Goal: Information Seeking & Learning: Learn about a topic

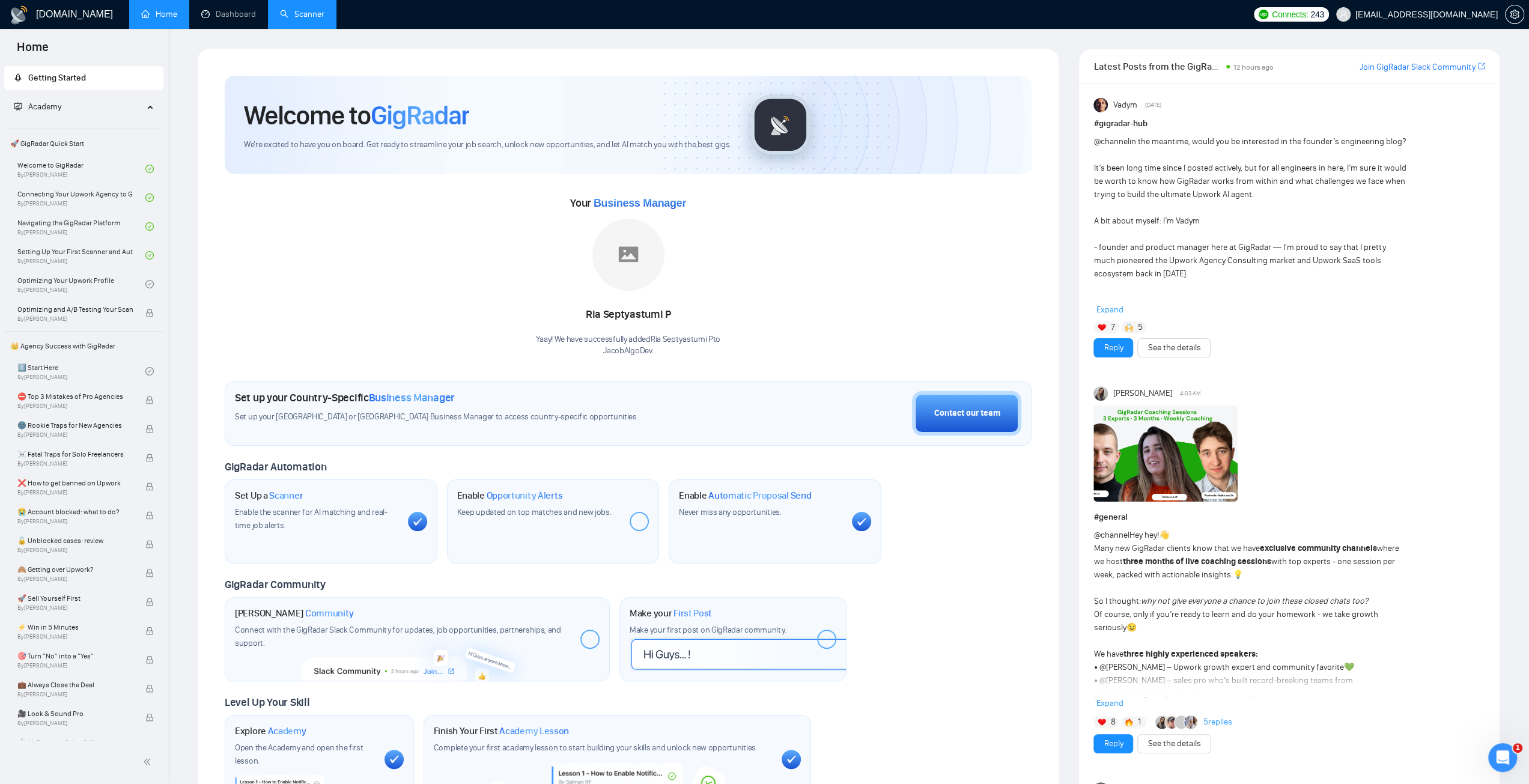
click at [304, 14] on link "Scanner" at bounding box center [302, 14] width 45 height 10
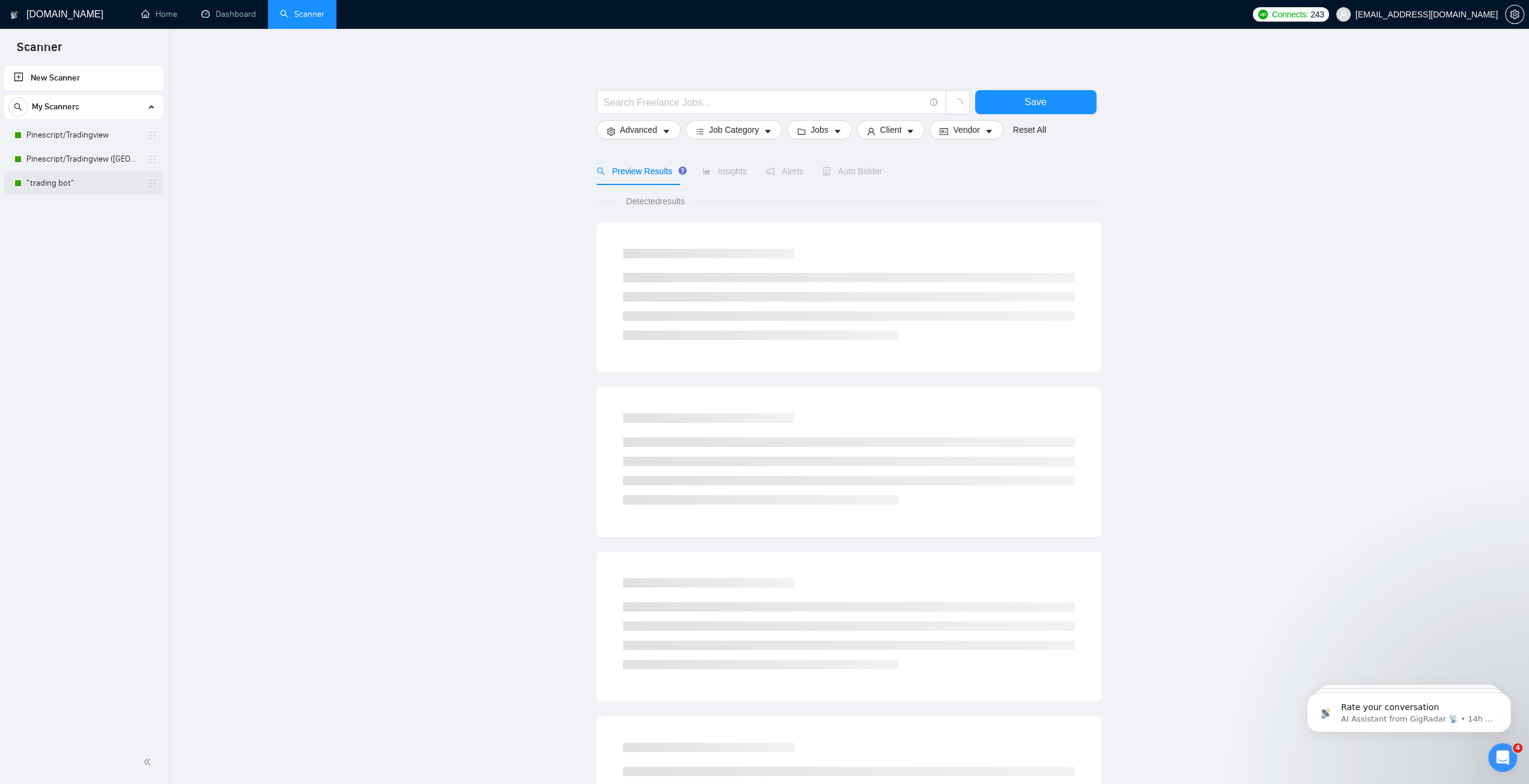
click at [72, 185] on link ""trading bot"" at bounding box center [84, 183] width 114 height 24
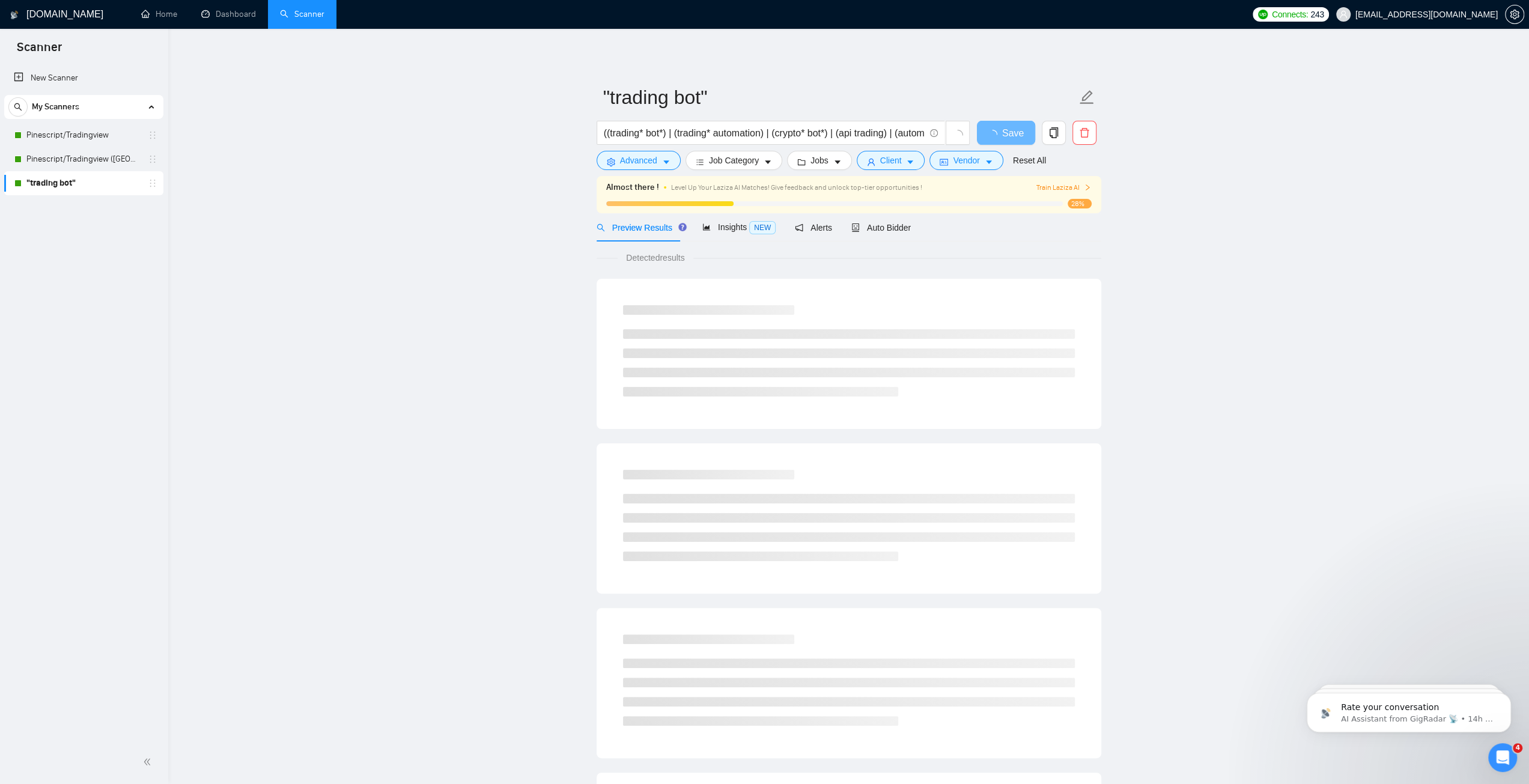
click at [1076, 187] on span "Train Laziza AI" at bounding box center [1063, 187] width 56 height 11
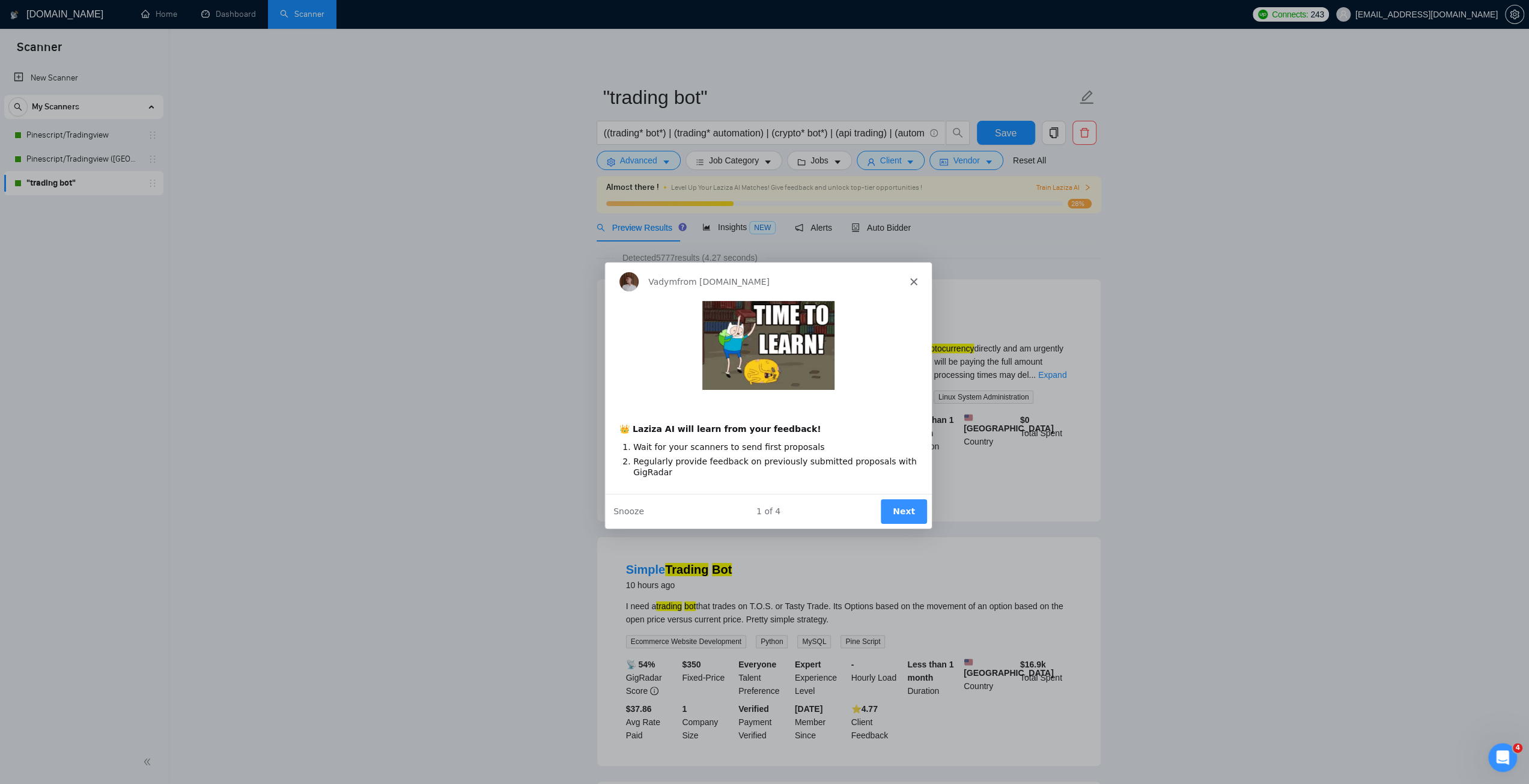
click at [910, 274] on div "Vadym from [DOMAIN_NAME]" at bounding box center [767, 281] width 327 height 39
click at [910, 278] on polygon "Close" at bounding box center [913, 281] width 7 height 7
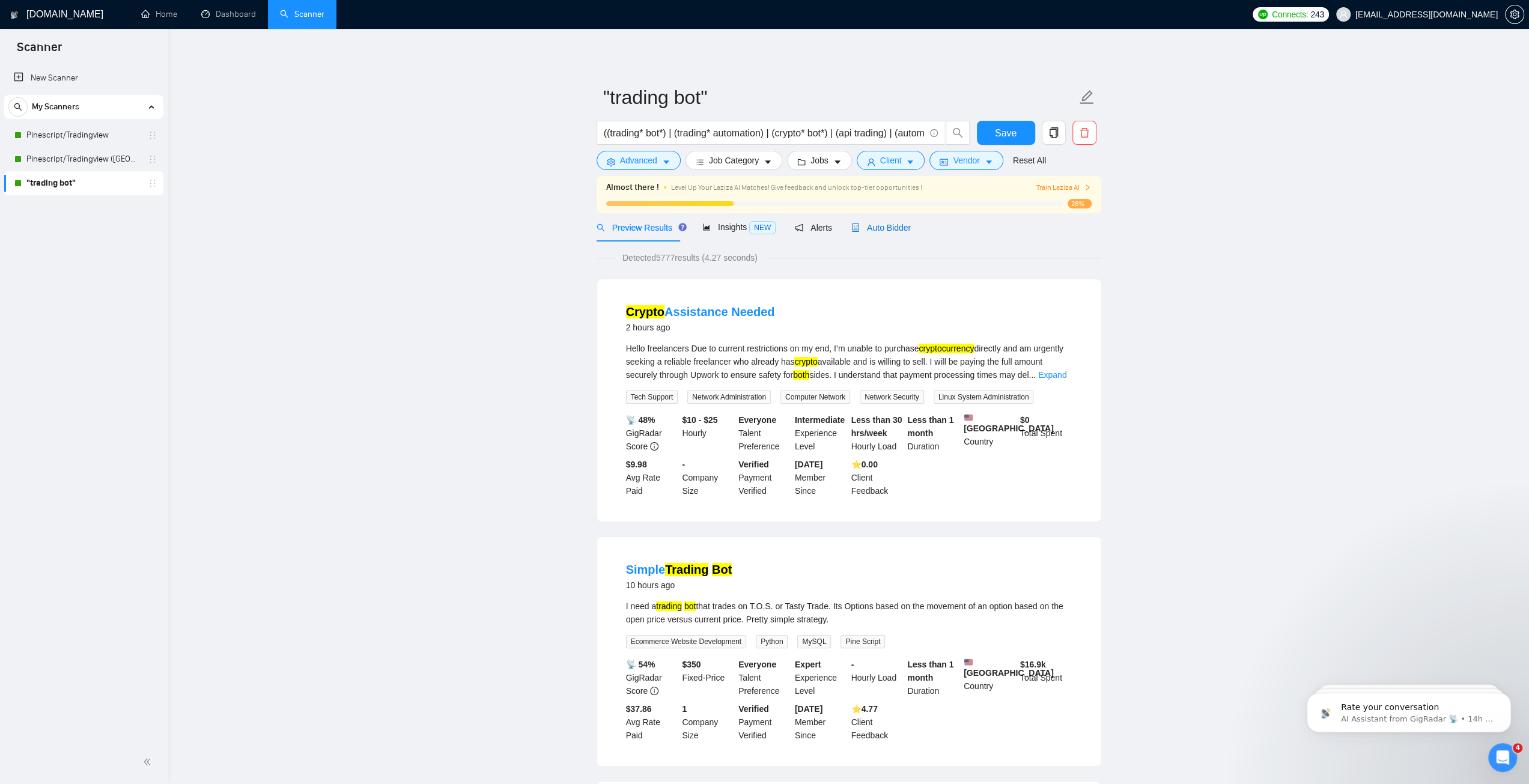
click at [890, 229] on span "Auto Bidder" at bounding box center [881, 227] width 59 height 10
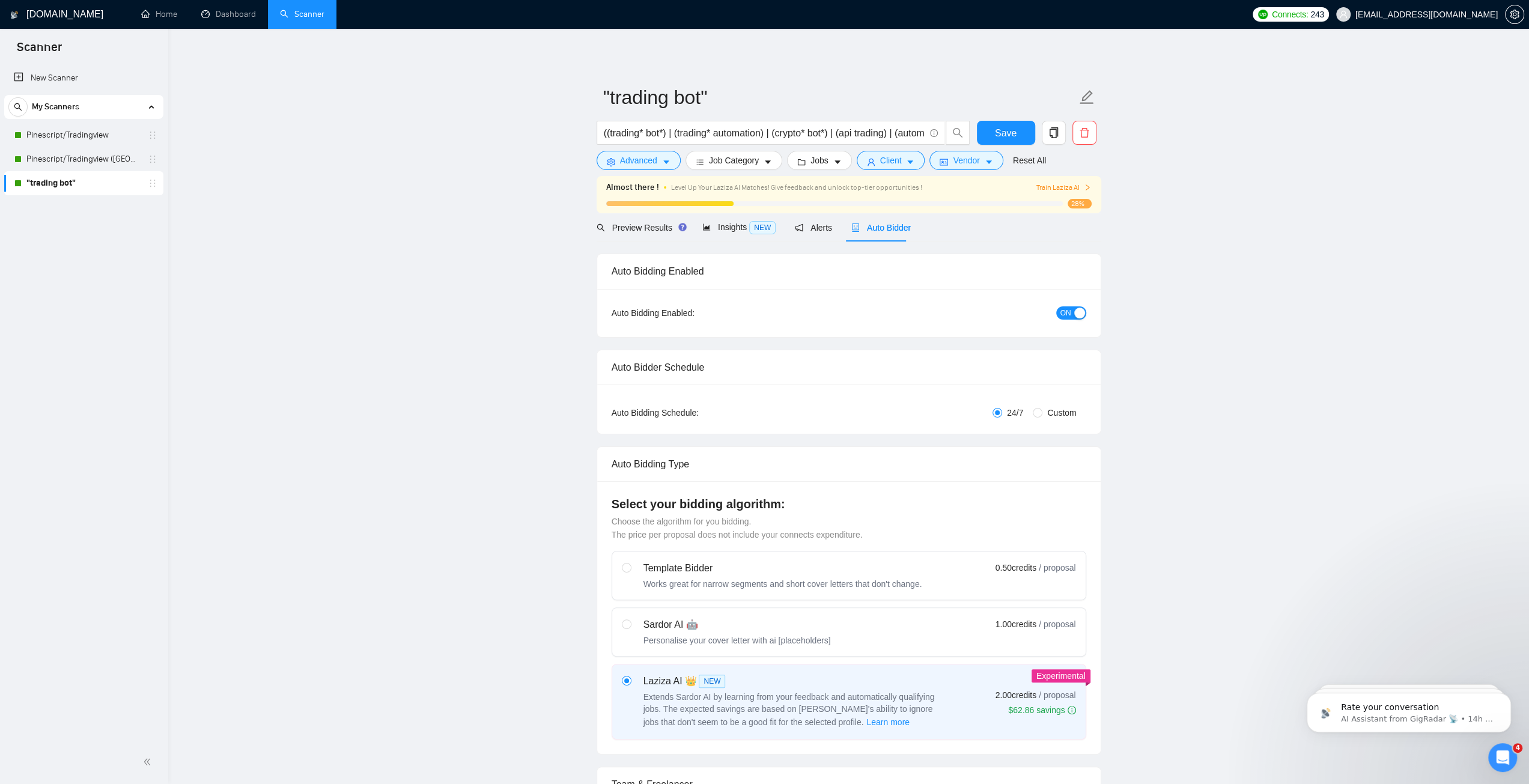
checkbox input "true"
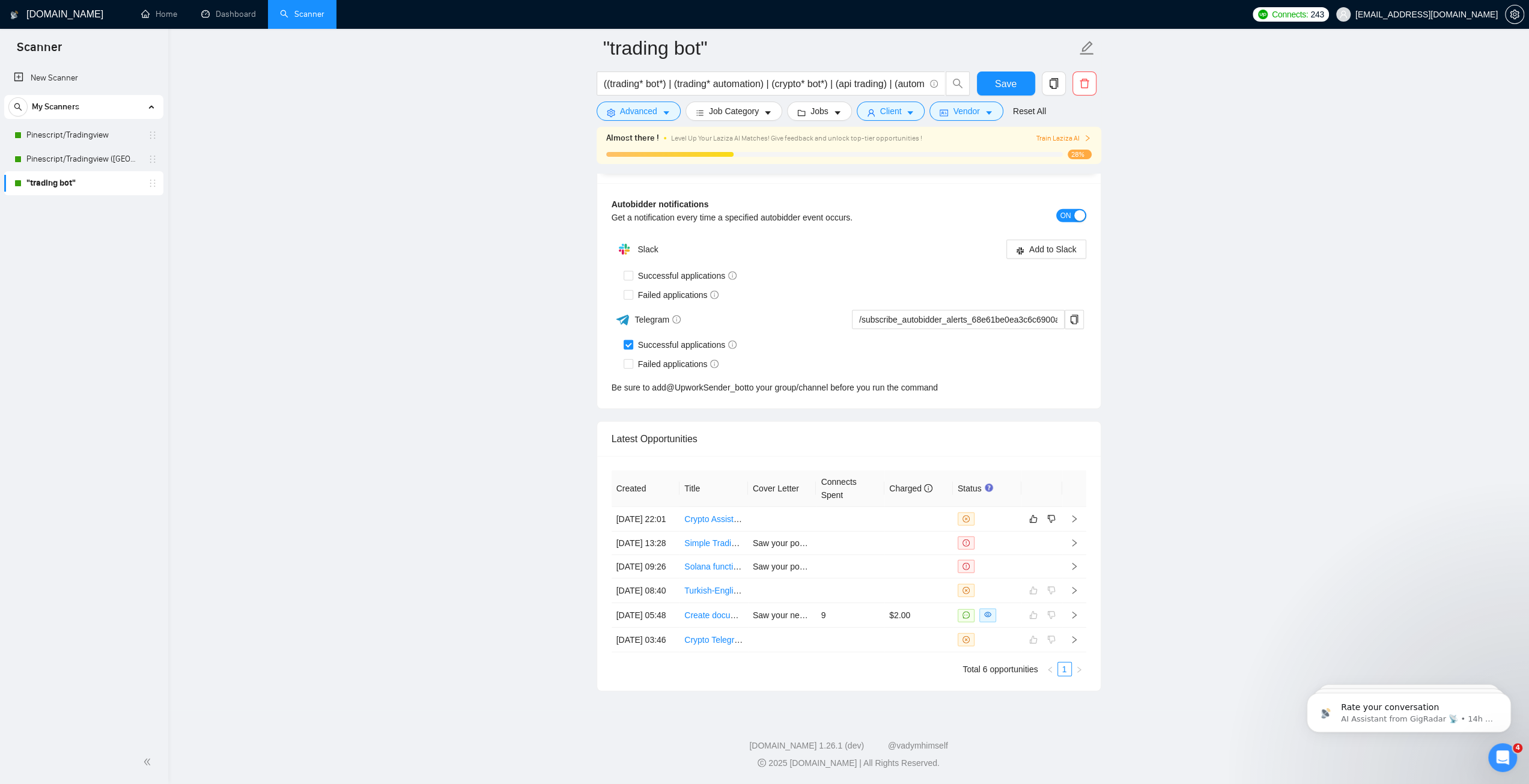
scroll to position [3032, 0]
click at [729, 561] on link "Solana functional requirements Q&A" at bounding box center [752, 566] width 136 height 10
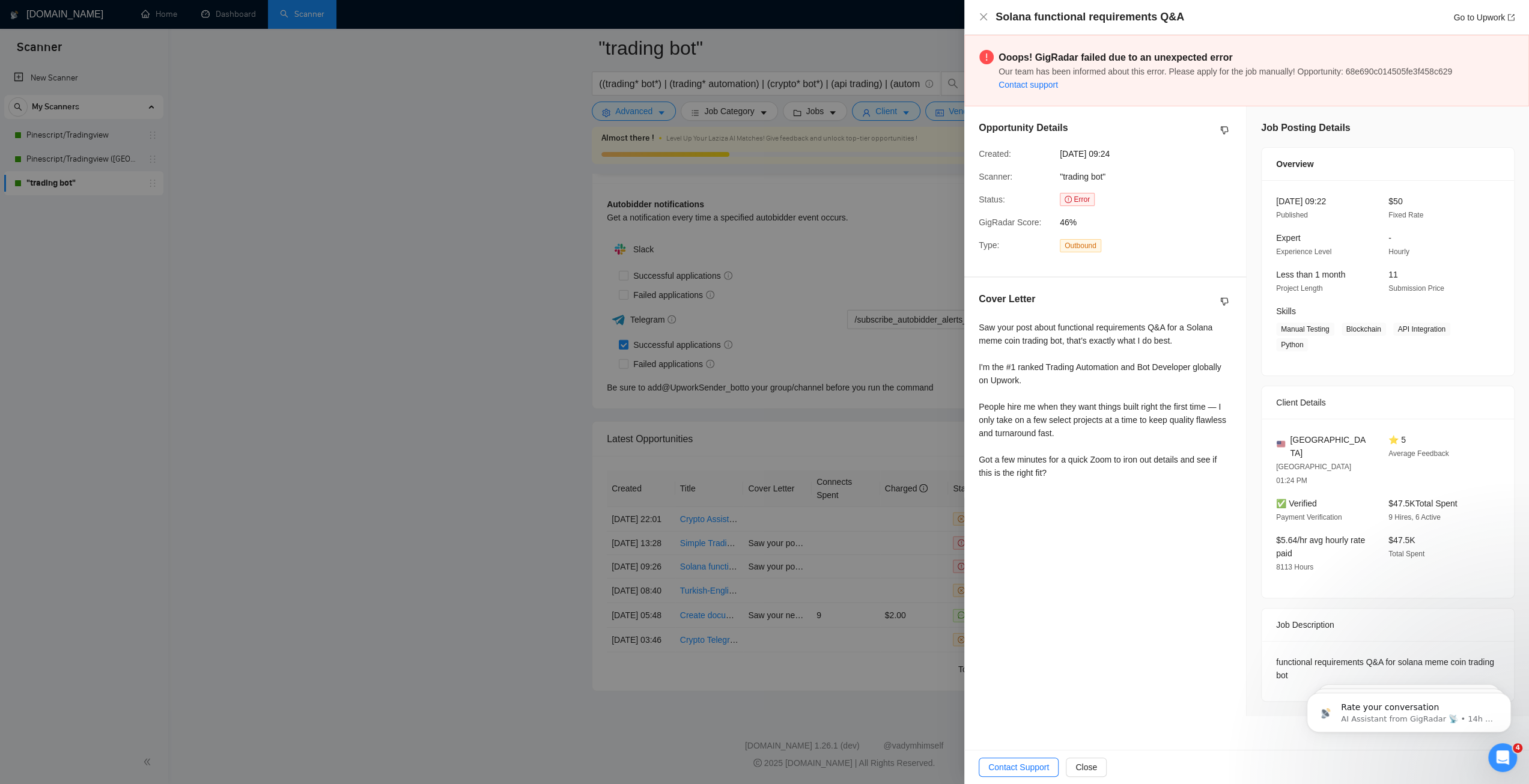
click at [788, 424] on div at bounding box center [764, 392] width 1529 height 784
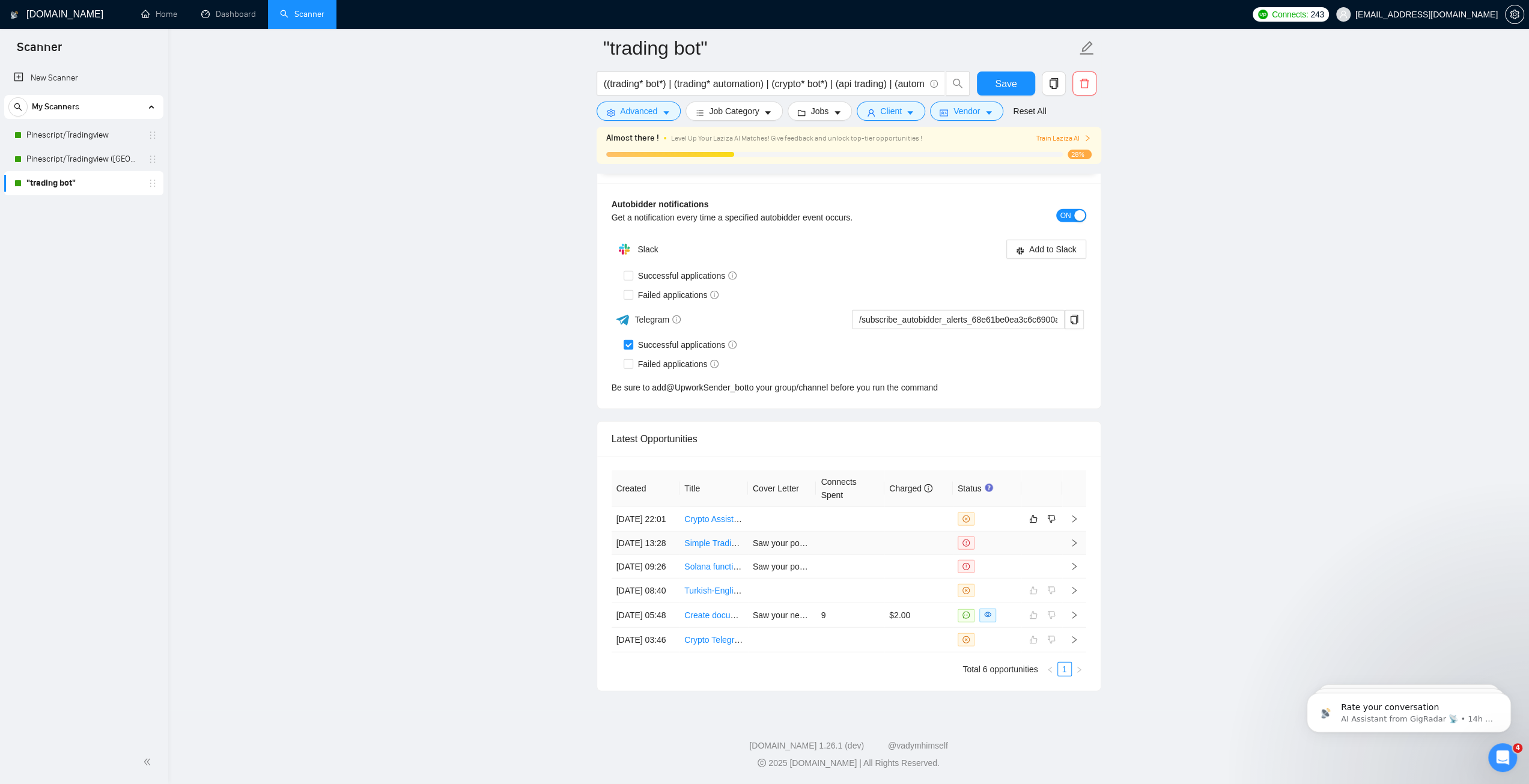
click at [721, 538] on link "Simple Trading Bot" at bounding box center [720, 543] width 71 height 10
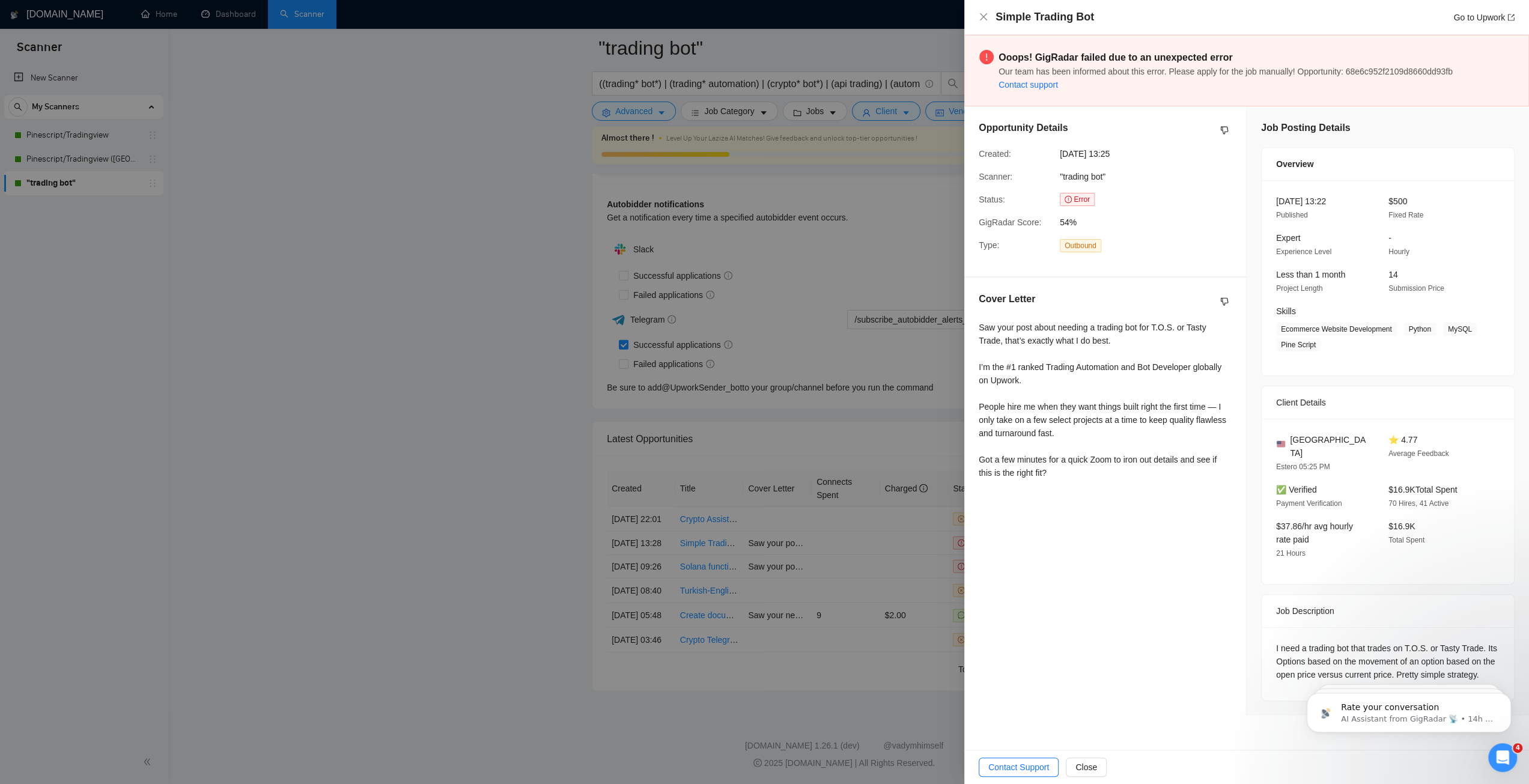
click at [833, 300] on div at bounding box center [764, 392] width 1529 height 784
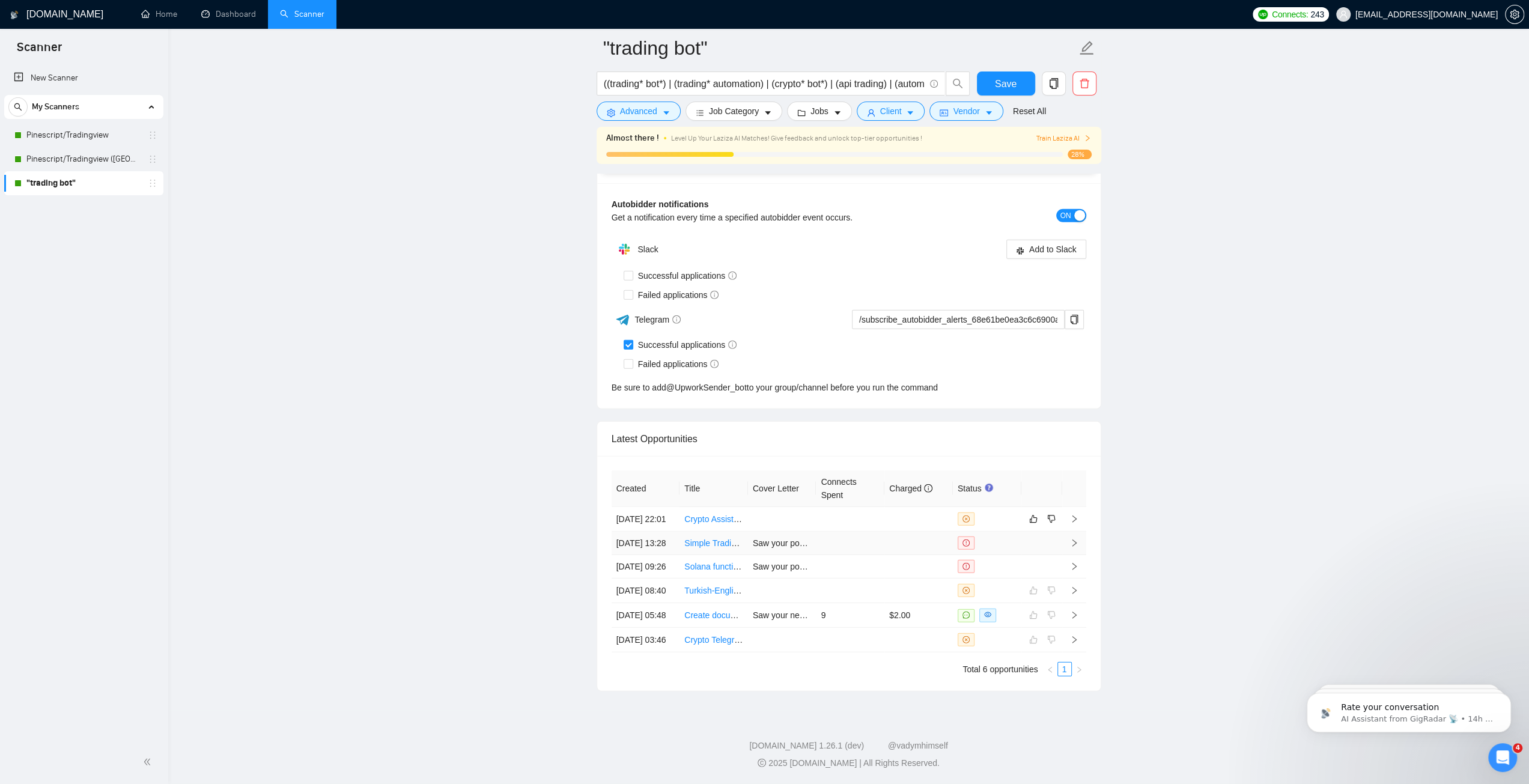
click at [1065, 532] on td at bounding box center [1074, 544] width 24 height 24
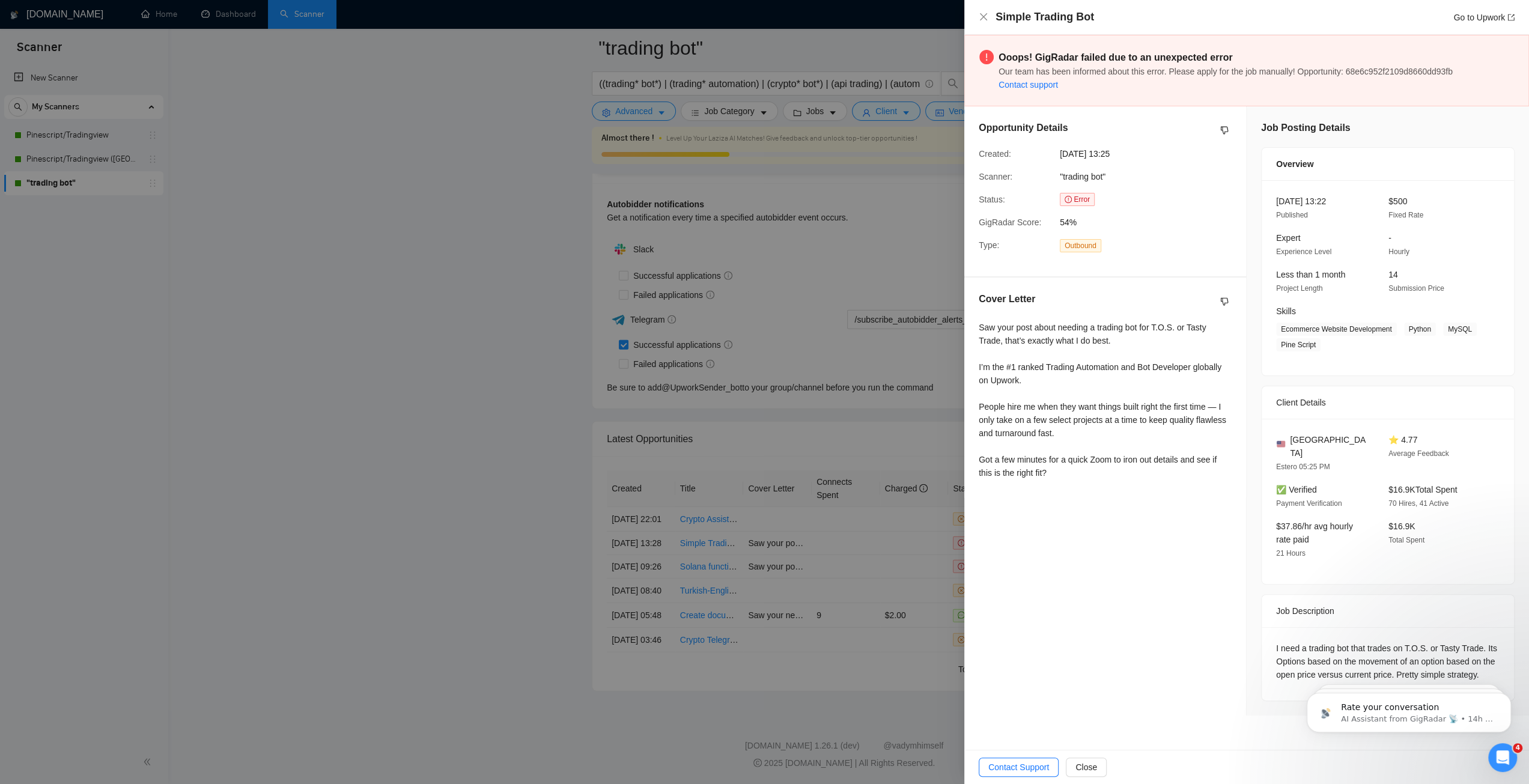
click at [1039, 85] on link "Contact support" at bounding box center [1028, 85] width 59 height 10
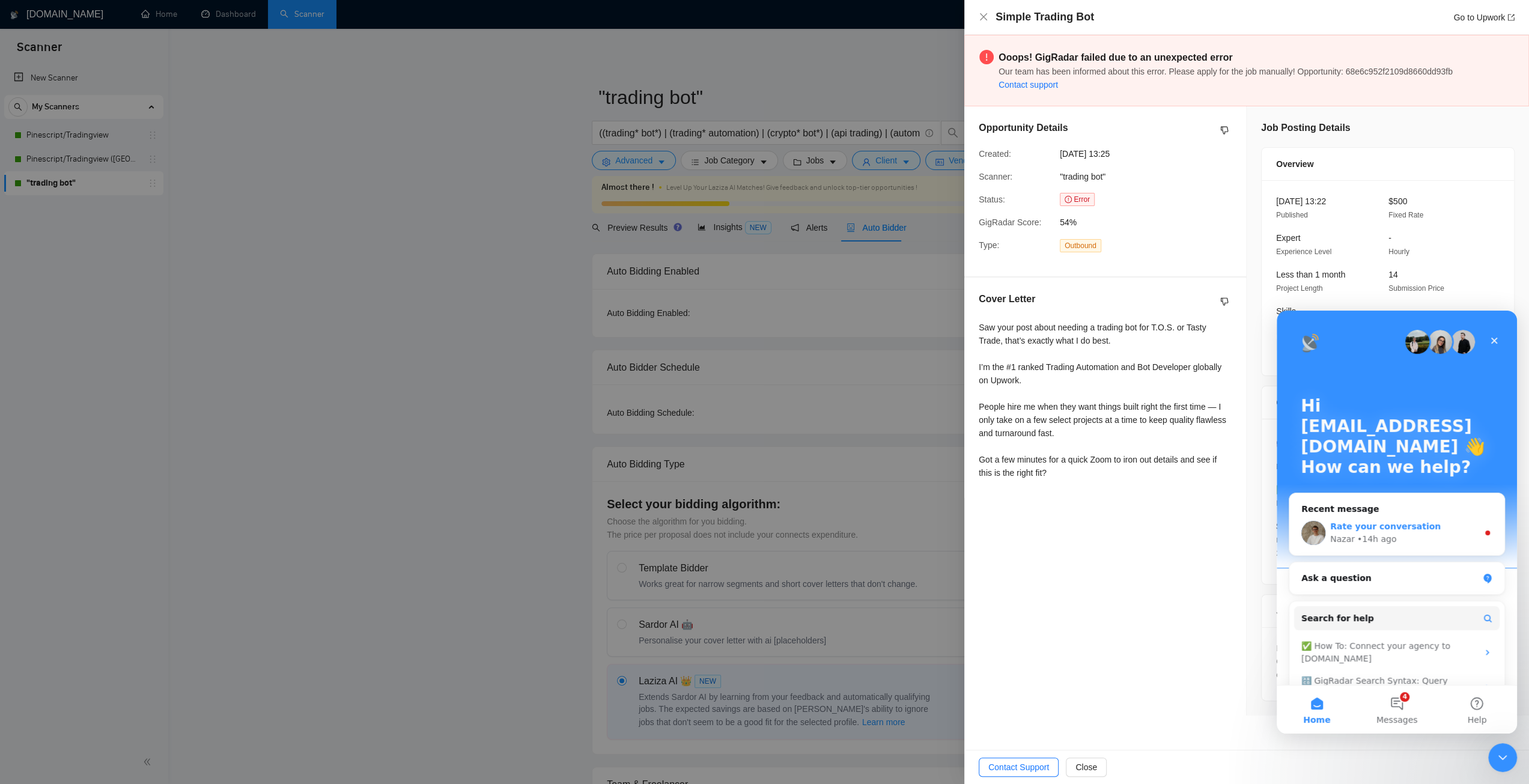
click at [1392, 527] on span "Rate your conversation" at bounding box center [1385, 526] width 111 height 10
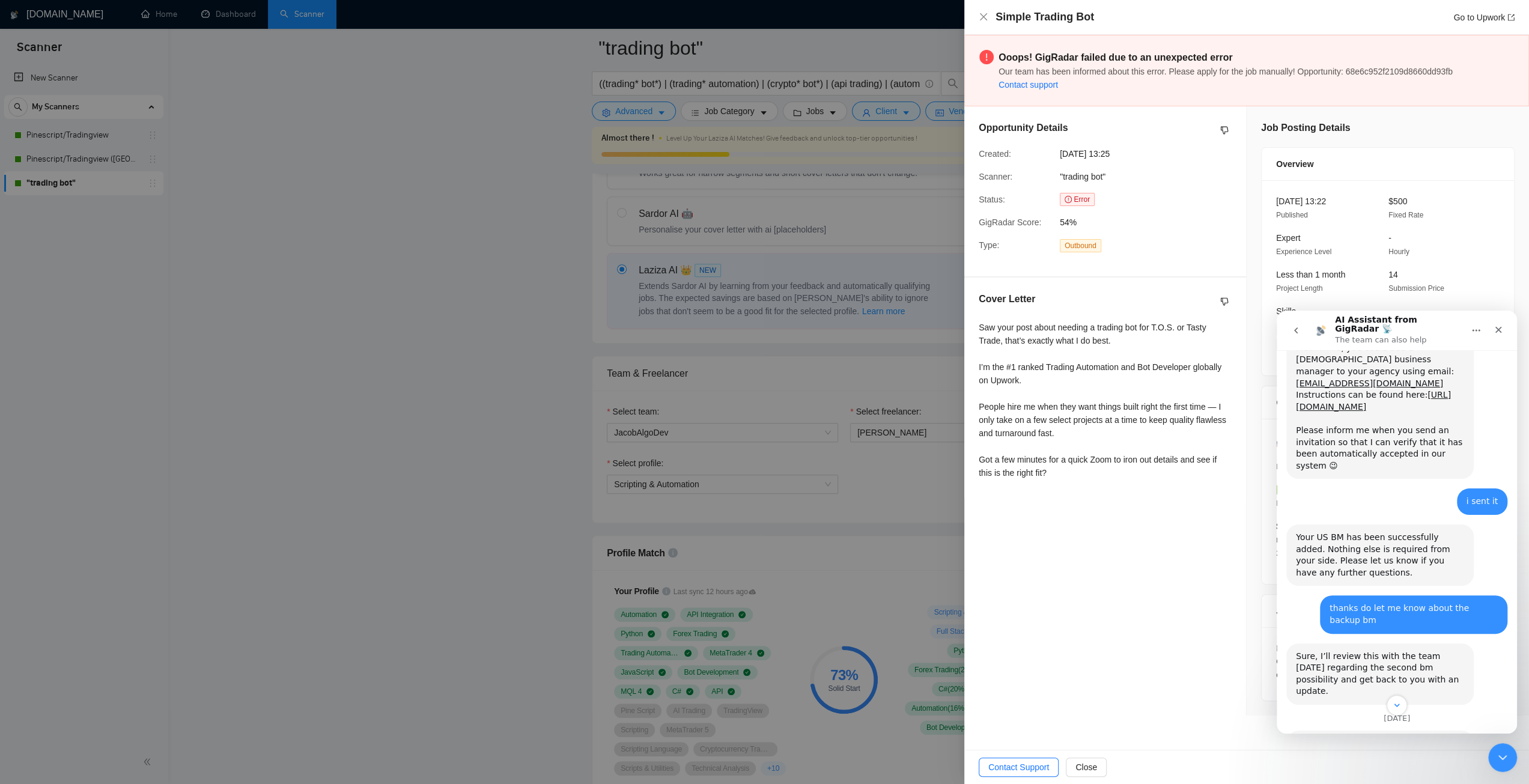
scroll to position [1224, 0]
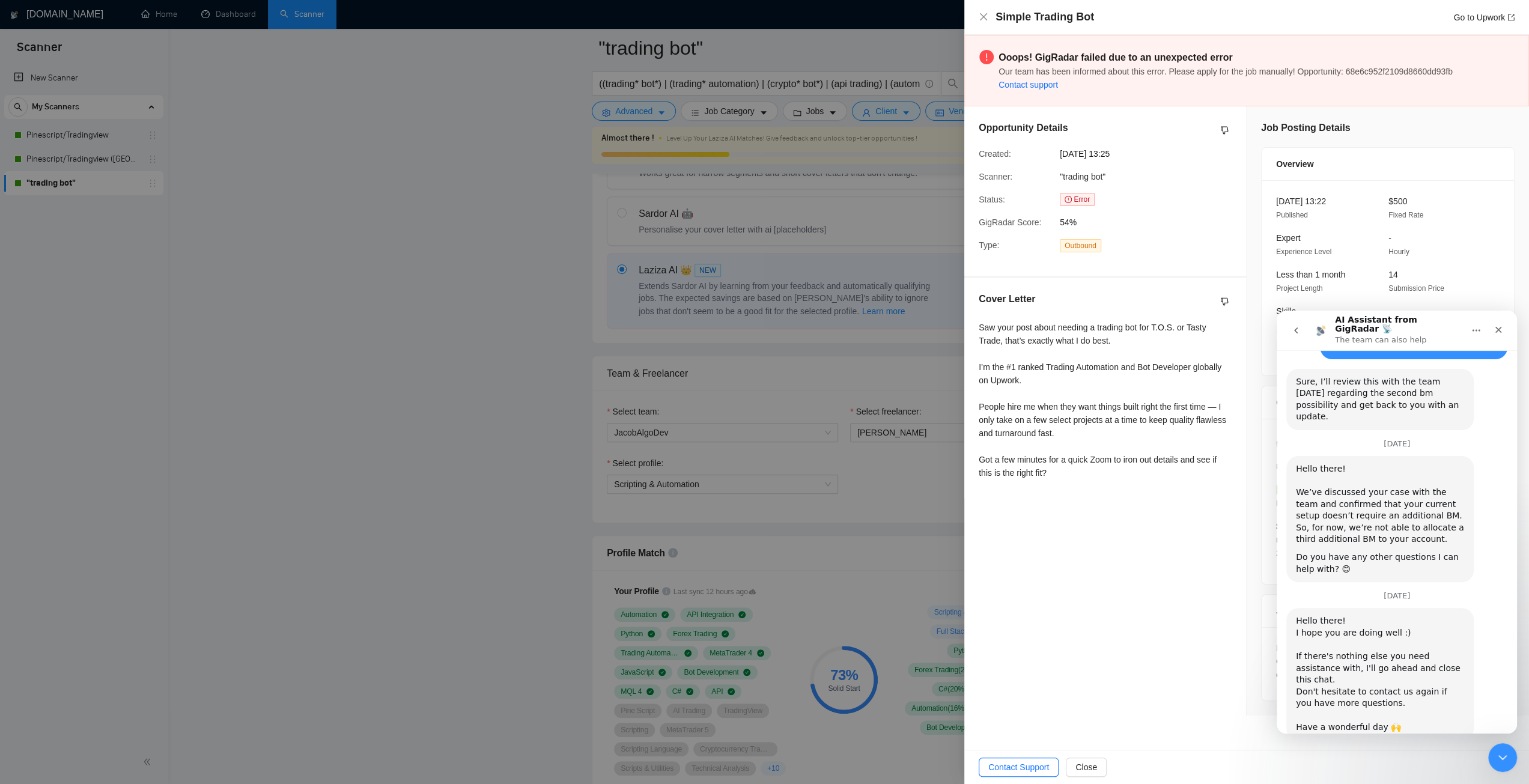
click at [1367, 783] on span "OK" at bounding box center [1370, 793] width 22 height 22
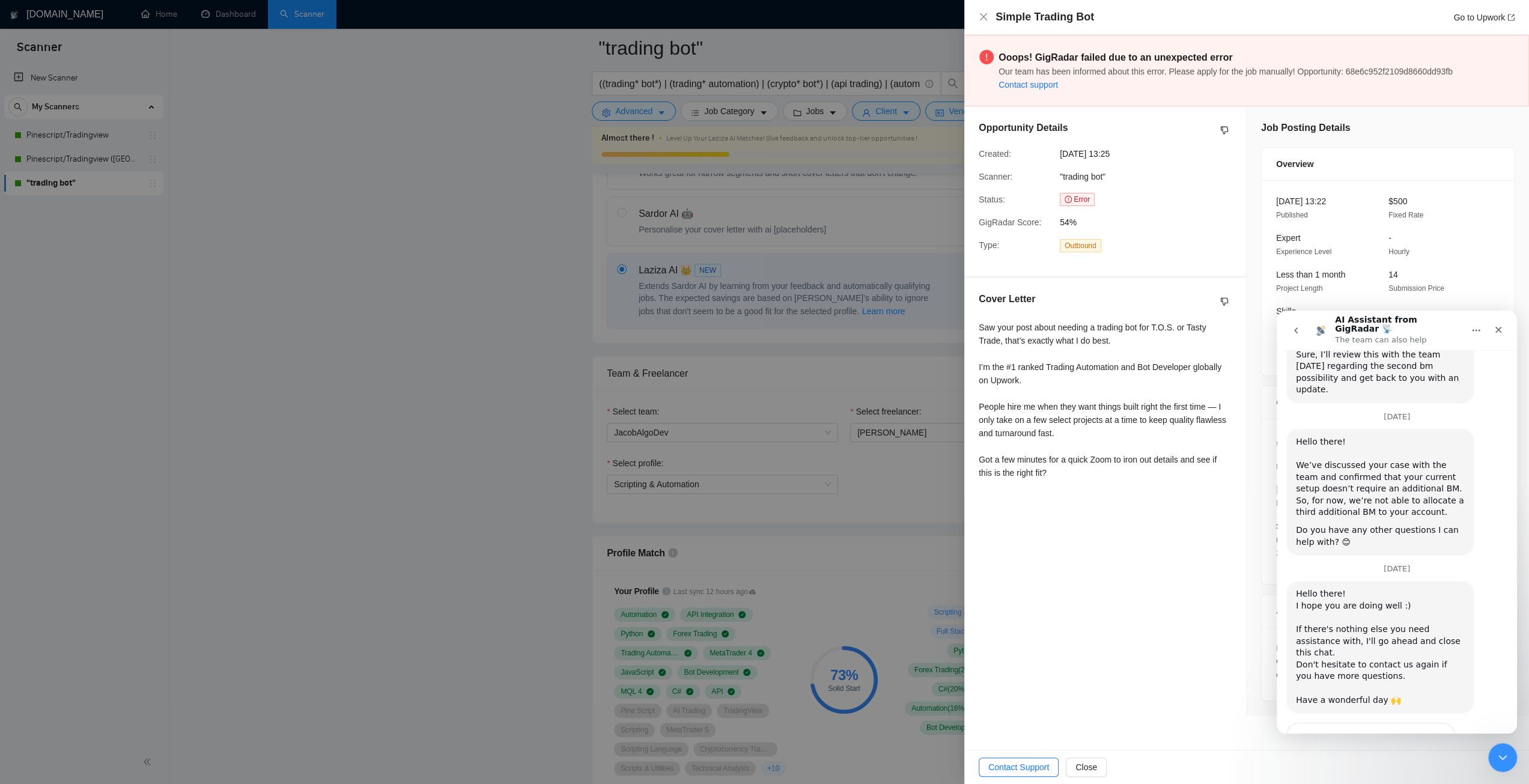
scroll to position [1256, 0]
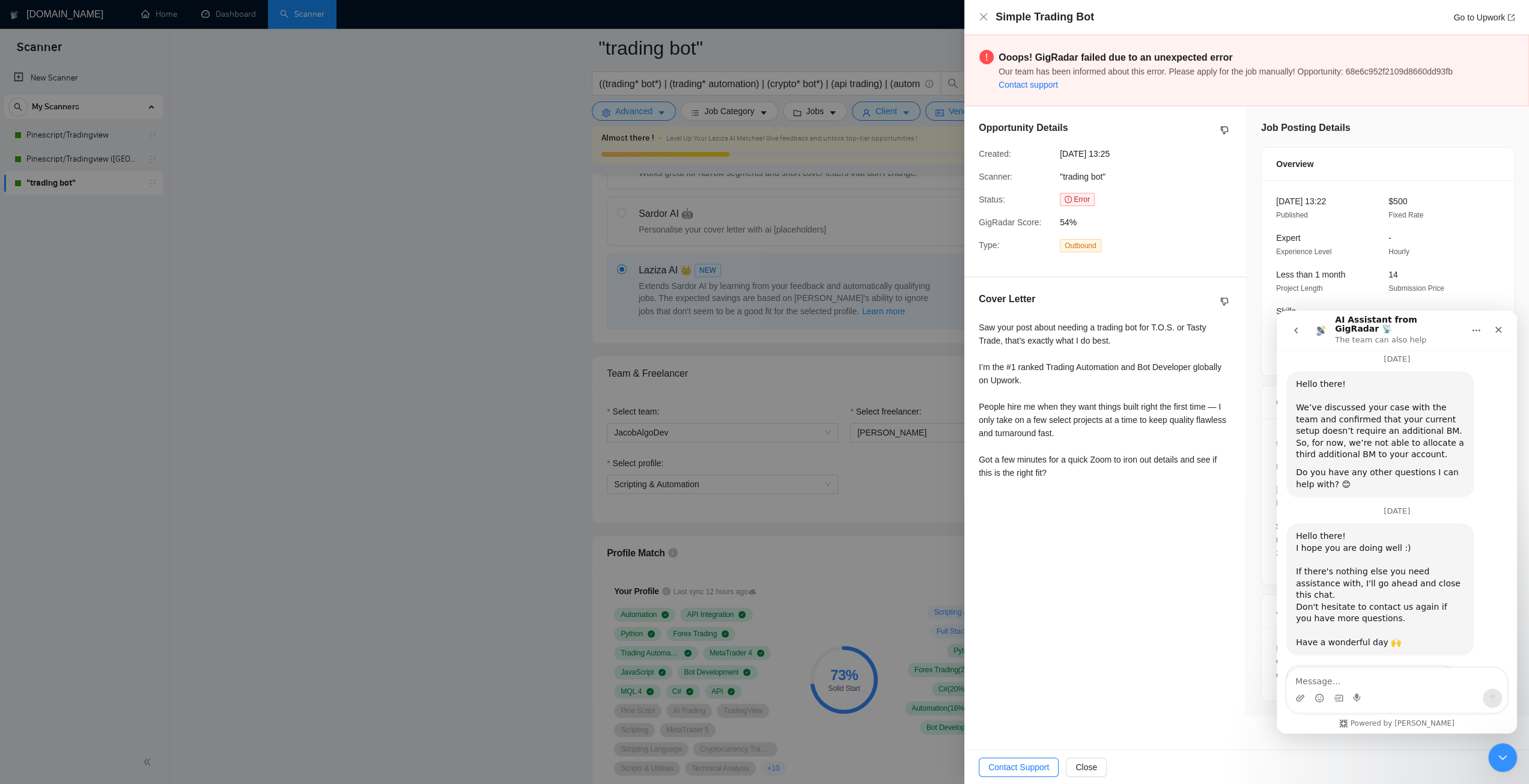
scroll to position [1263, 0]
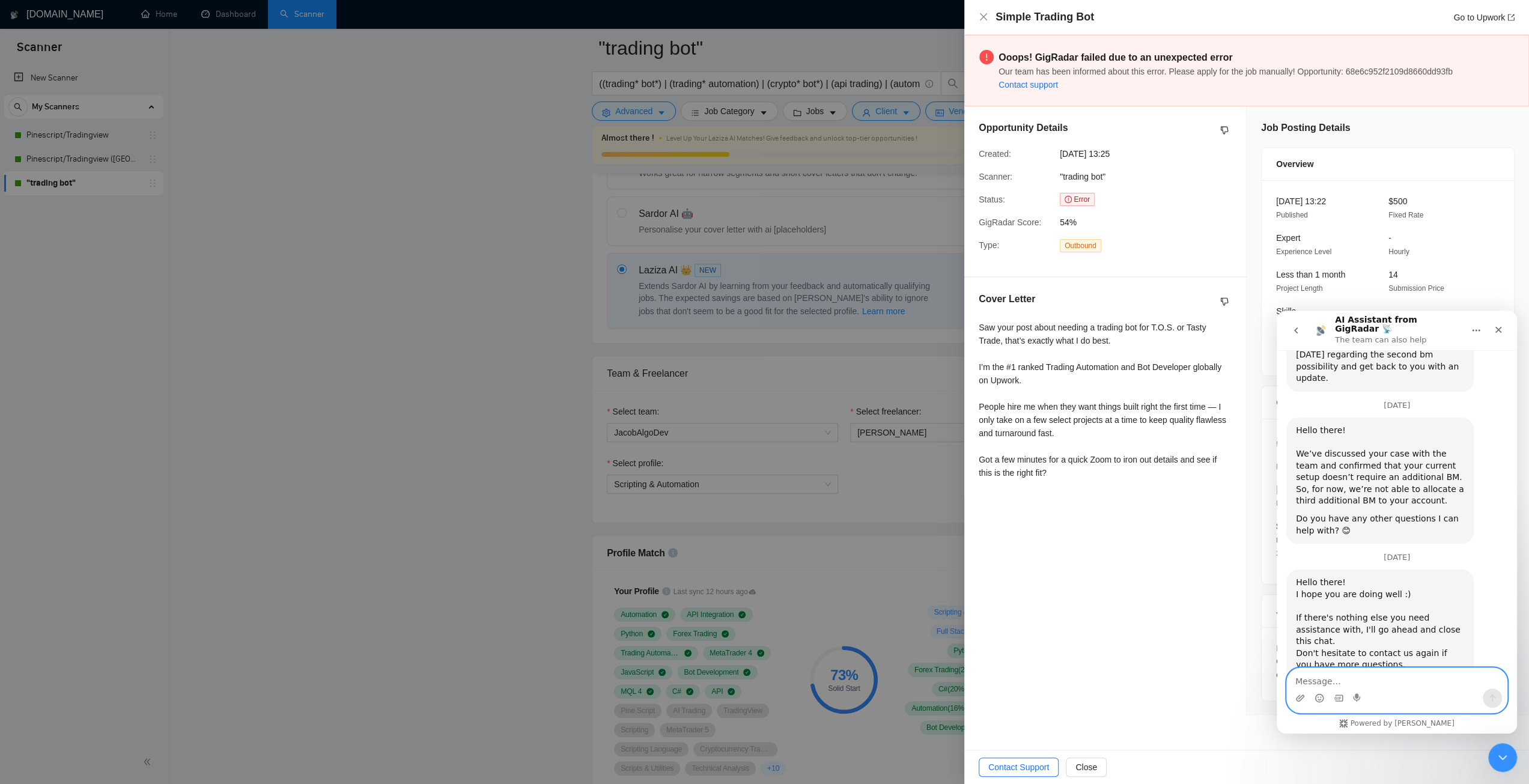
click at [1392, 684] on textarea "Message…" at bounding box center [1397, 679] width 220 height 21
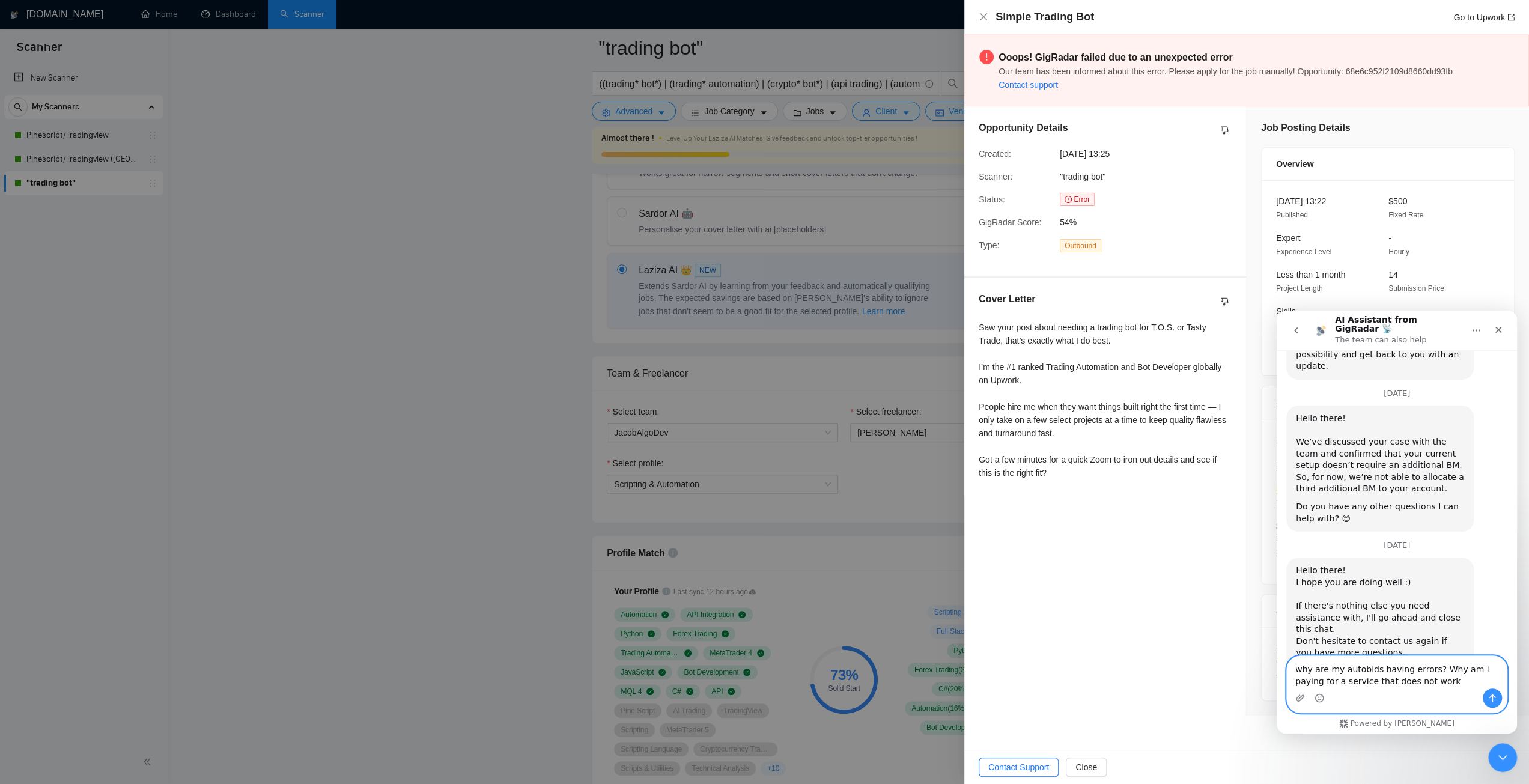
type textarea "why are my autobids having errors? Why am i paying for a service that does not …"
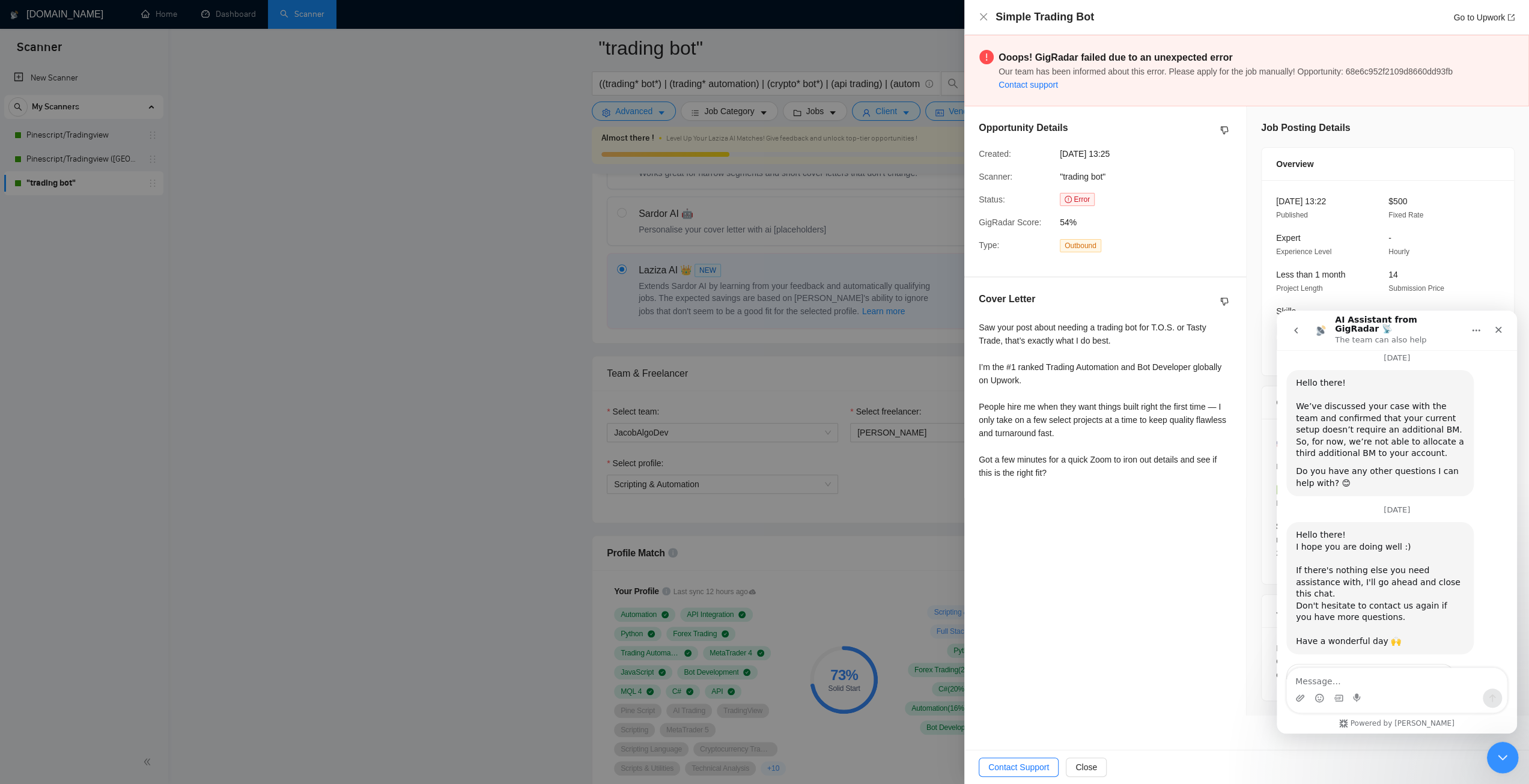
click at [1490, 751] on div "Close Intercom Messenger" at bounding box center [1500, 755] width 29 height 29
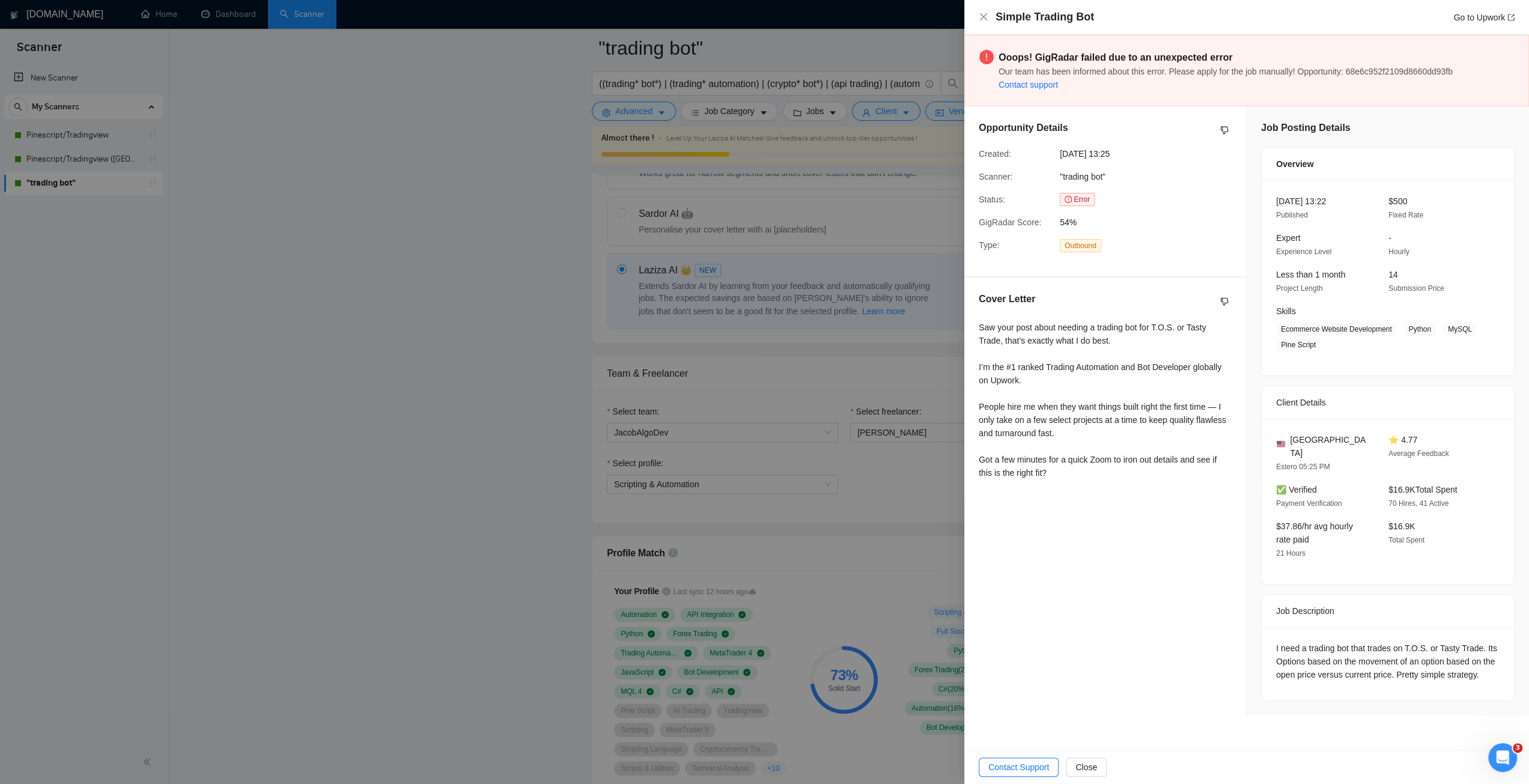
scroll to position [0, 0]
click at [894, 589] on div at bounding box center [764, 392] width 1529 height 784
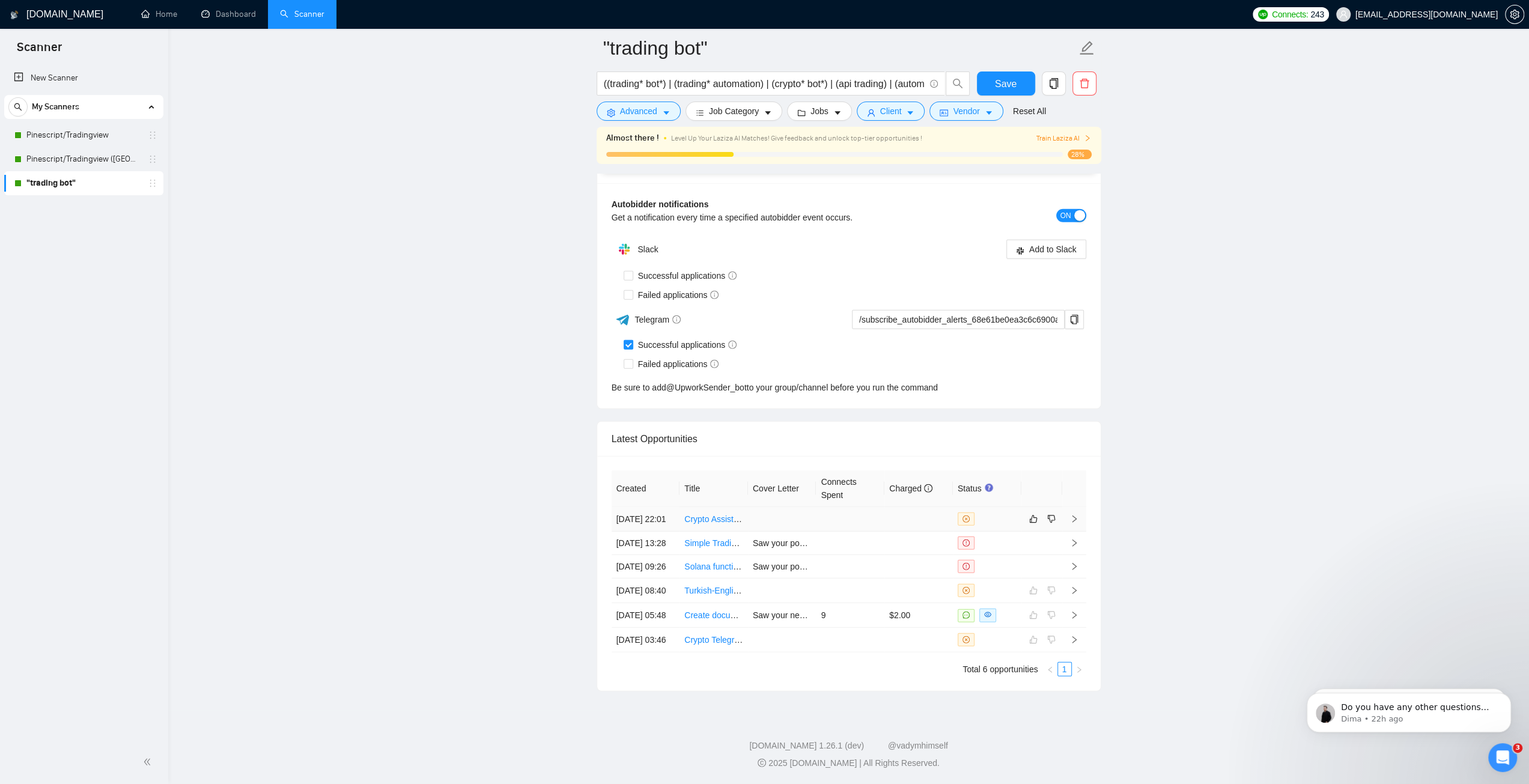
scroll to position [3032, 0]
click at [729, 514] on link "Crypto Assistance Needed" at bounding box center [734, 518] width 99 height 10
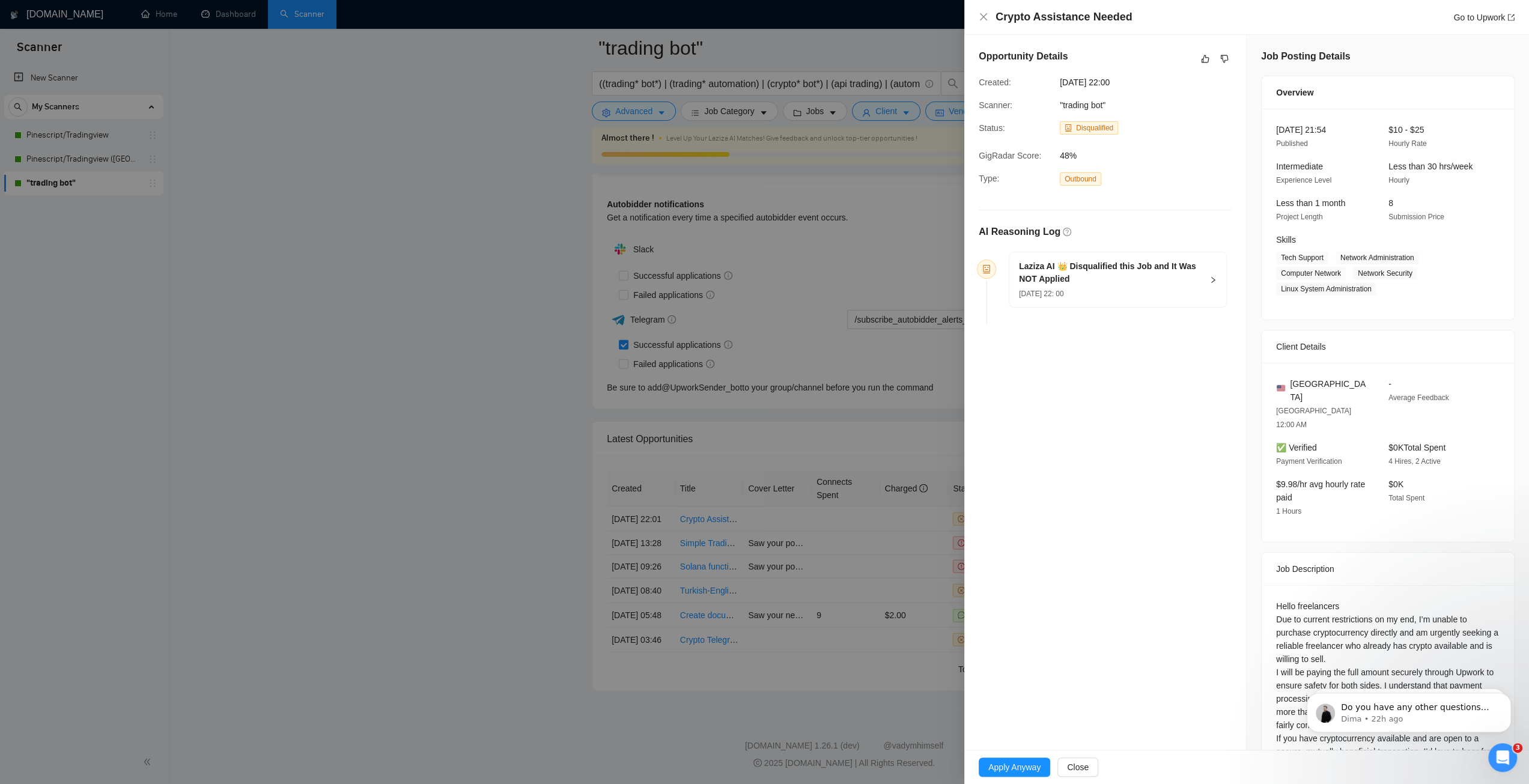
click at [848, 381] on div at bounding box center [764, 392] width 1529 height 784
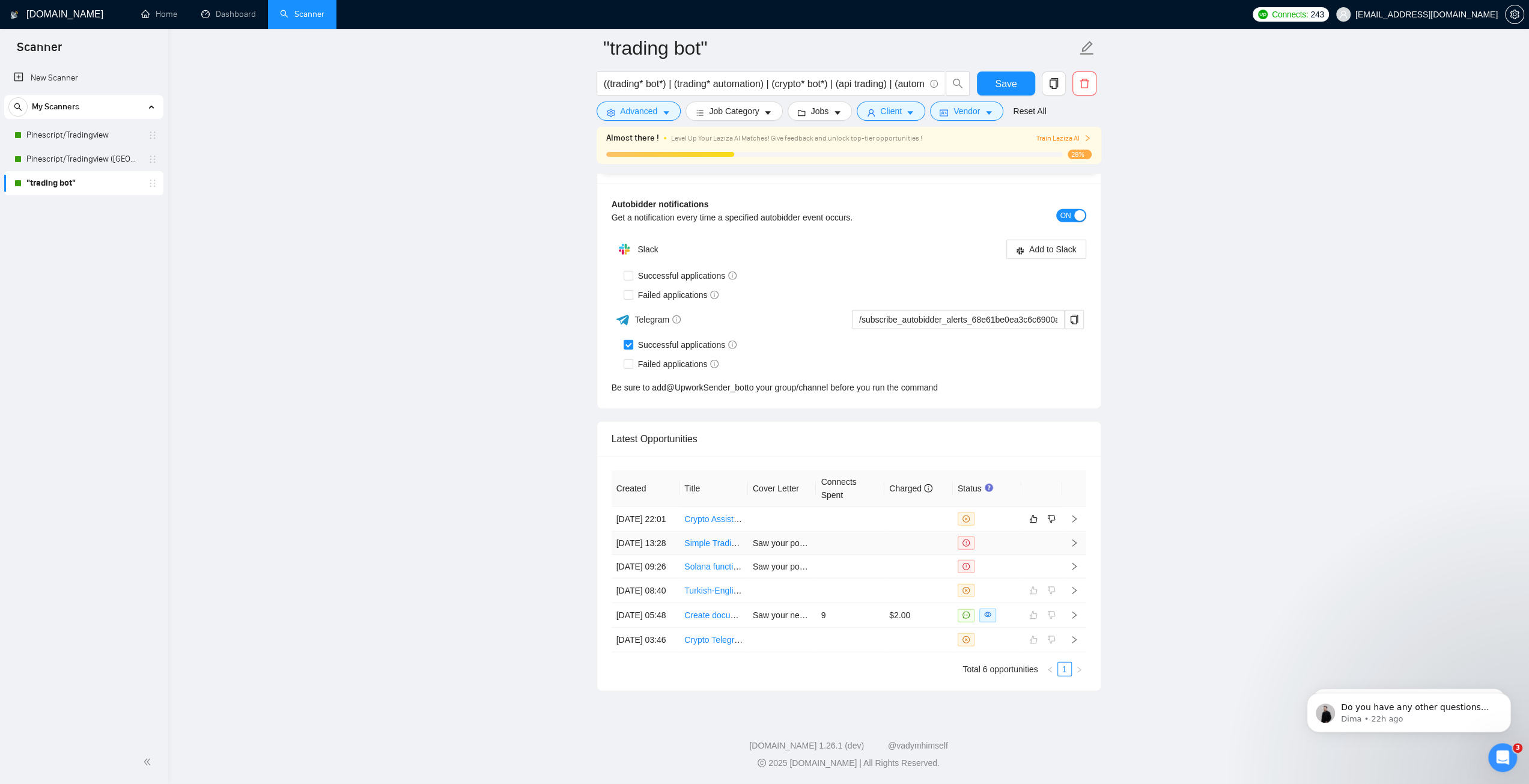
click at [720, 538] on link "Simple Trading Bot" at bounding box center [720, 543] width 71 height 10
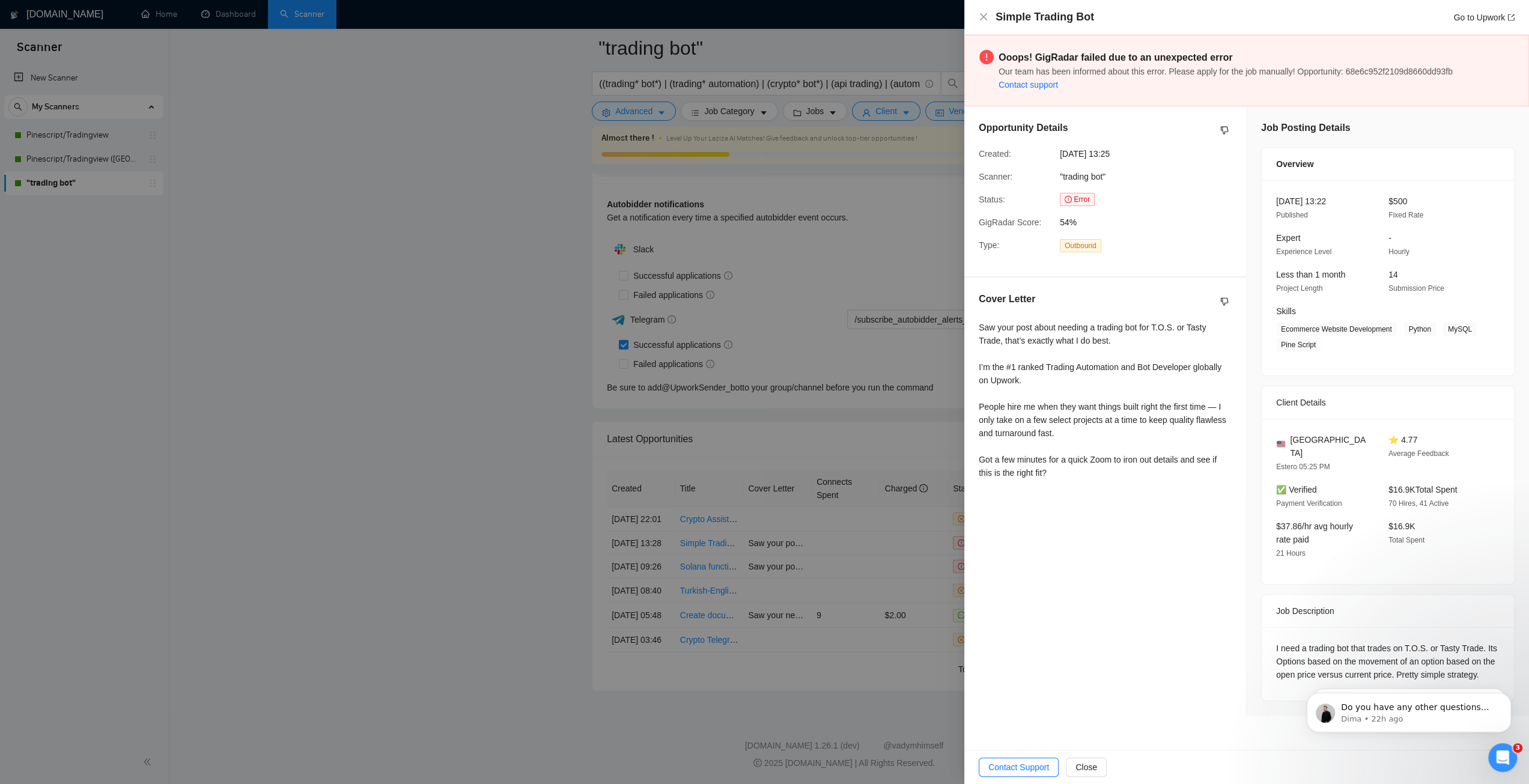
click at [807, 557] on div at bounding box center [764, 392] width 1529 height 784
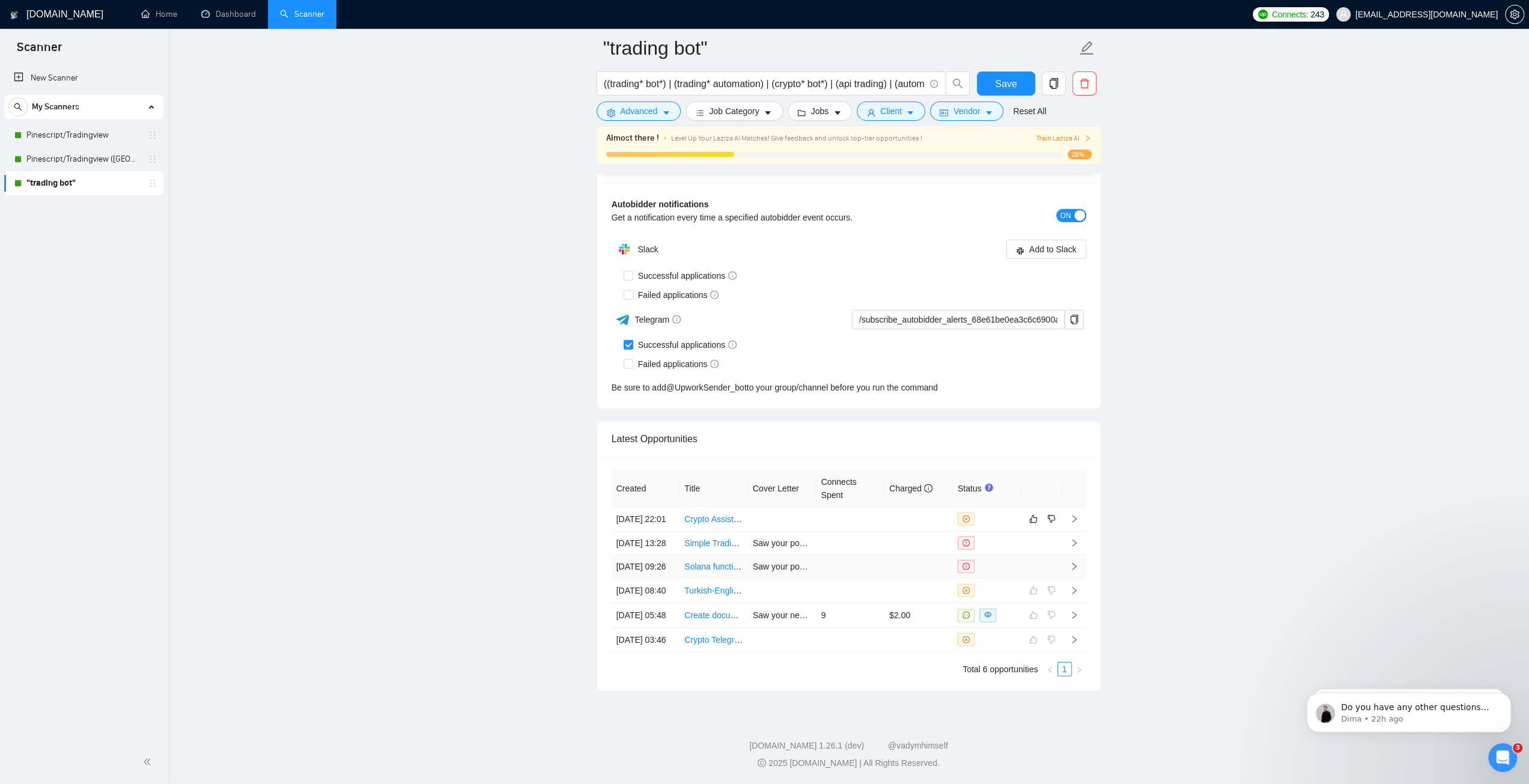
click at [721, 561] on link "Solana functional requirements Q&A" at bounding box center [752, 566] width 136 height 10
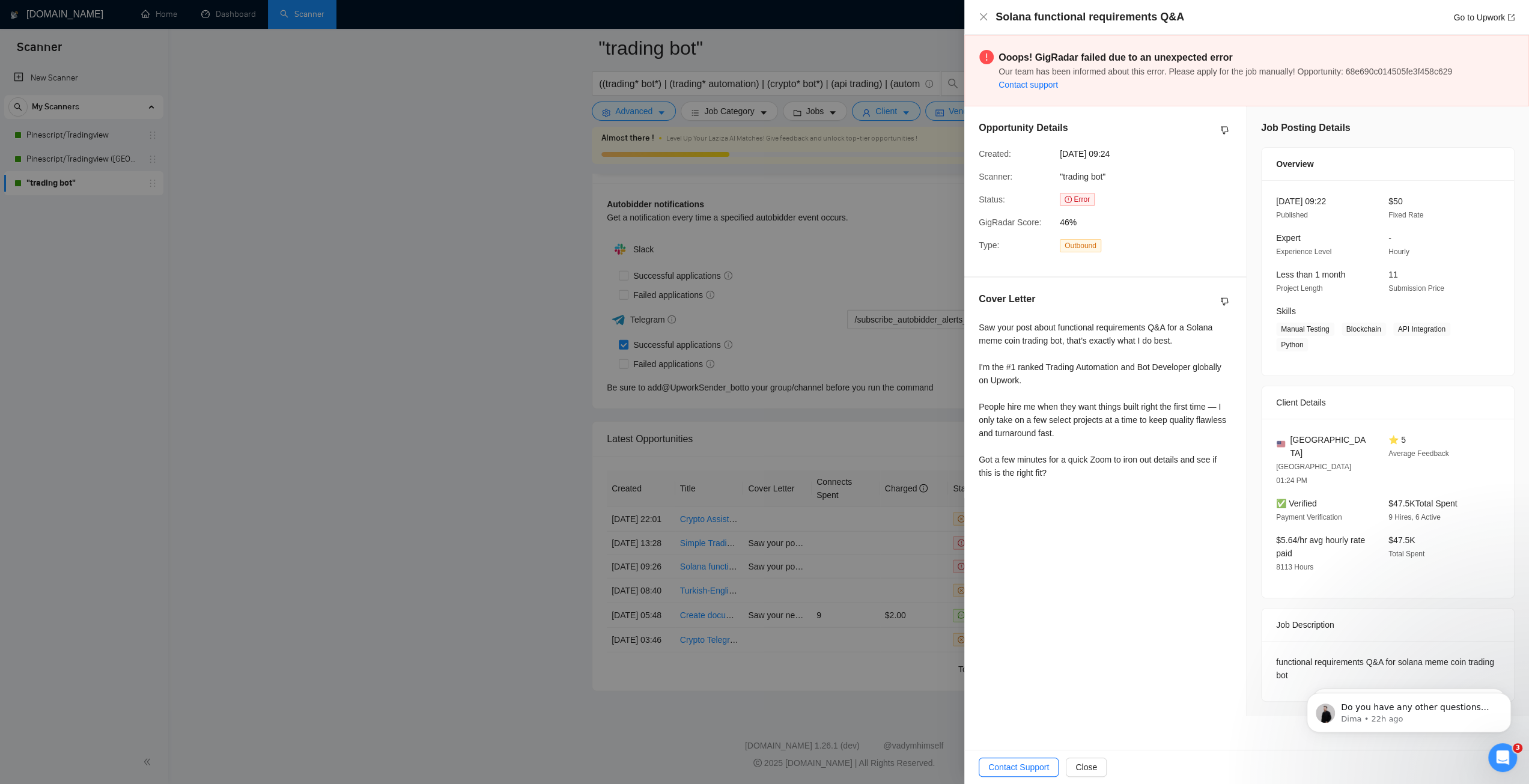
click at [838, 264] on div at bounding box center [764, 392] width 1529 height 784
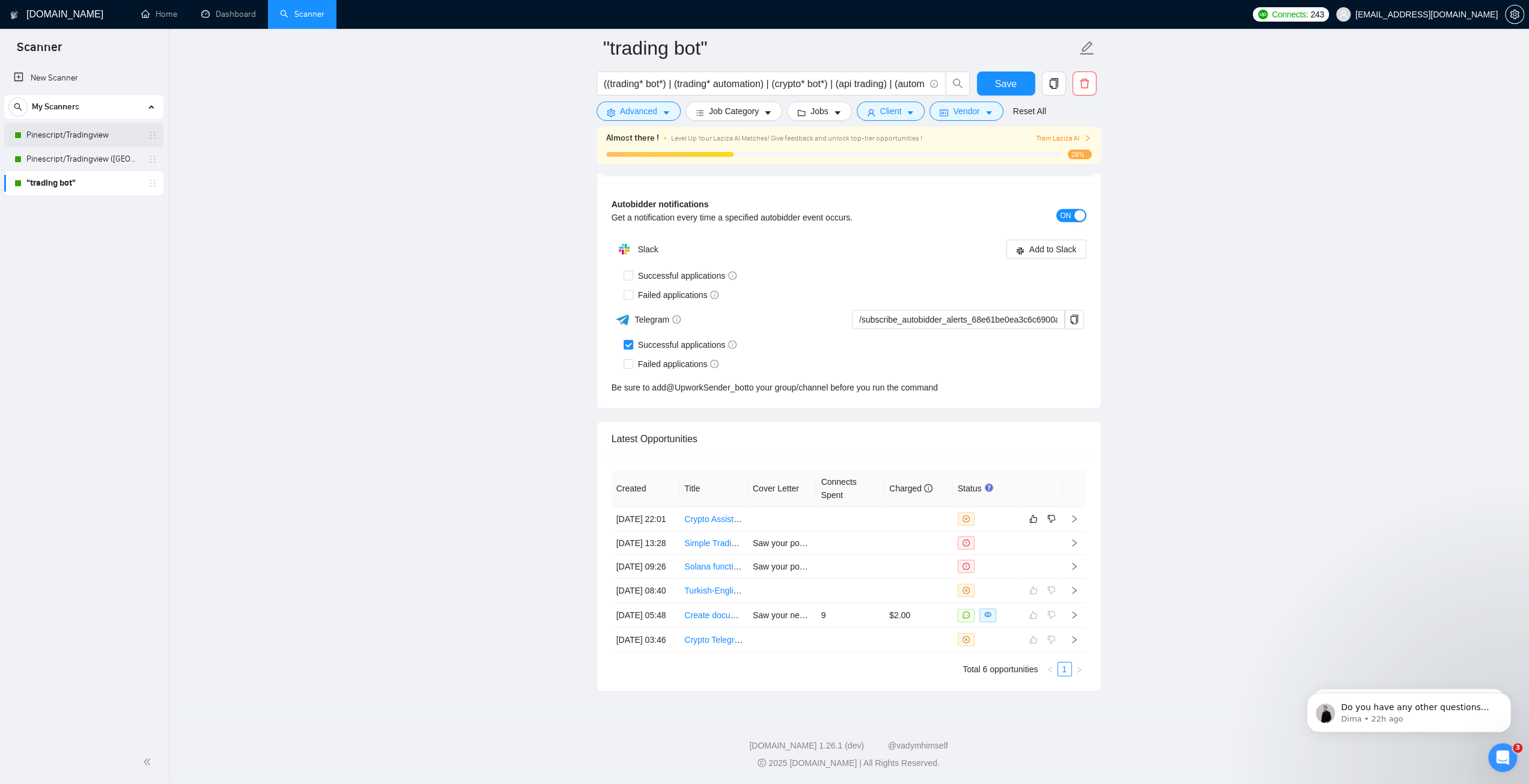
click at [86, 129] on link "Pinescript/Tradingview" at bounding box center [84, 135] width 114 height 24
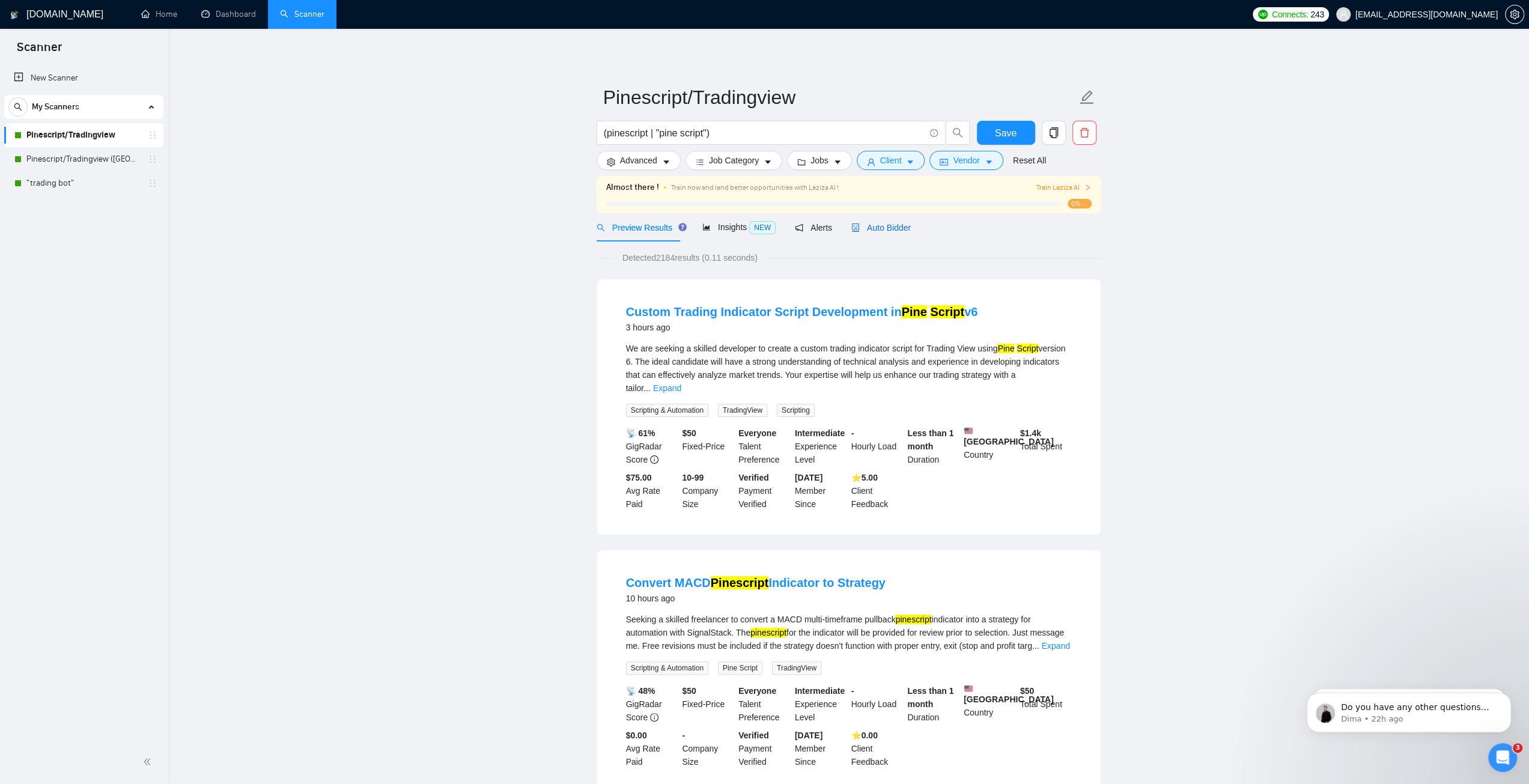
click at [876, 223] on span "Auto Bidder" at bounding box center [881, 227] width 59 height 10
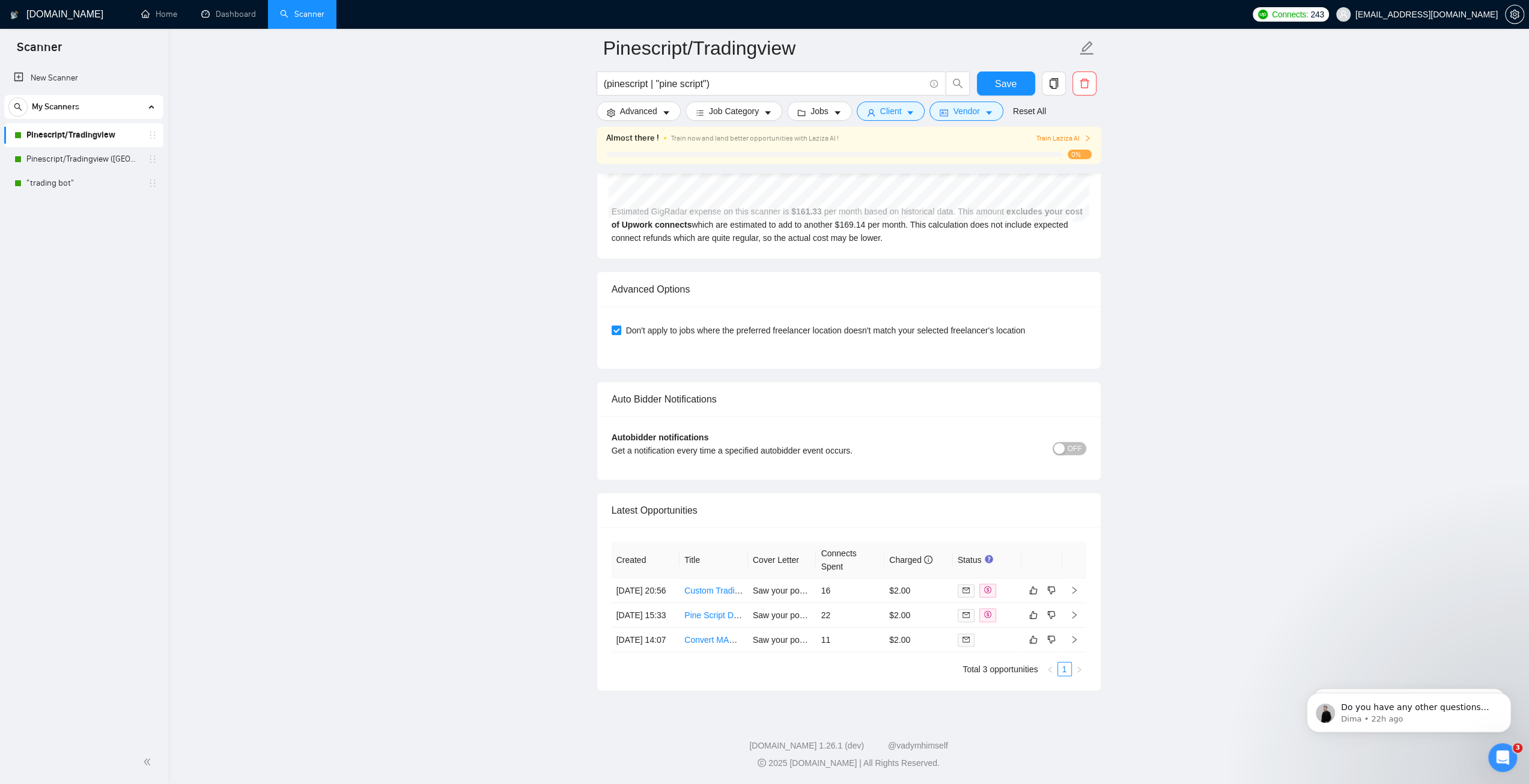
scroll to position [2761, 0]
click at [733, 635] on link "Convert MACD Pinescript Indicator to Strategy" at bounding box center [771, 639] width 174 height 10
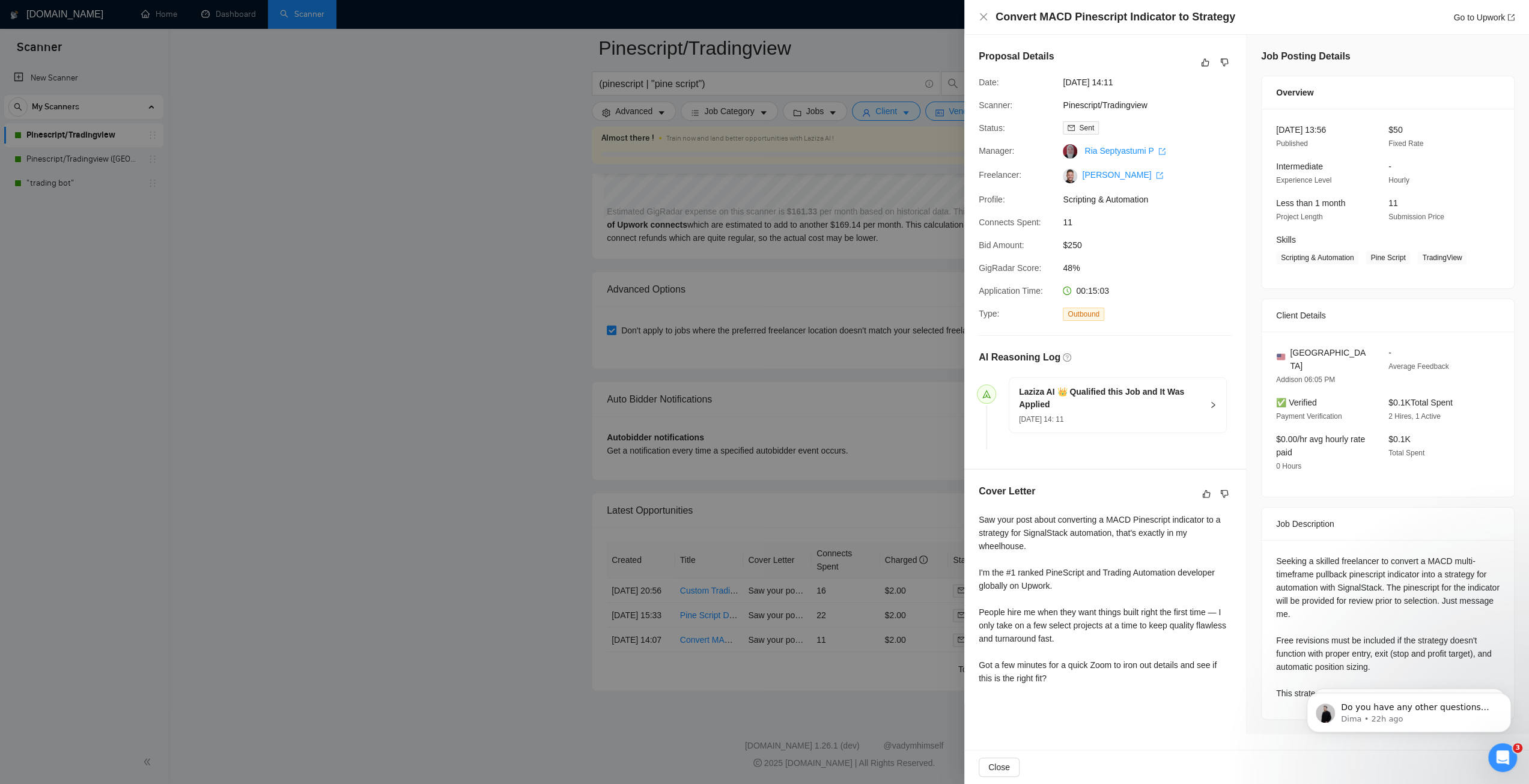
click at [861, 520] on div at bounding box center [764, 392] width 1529 height 784
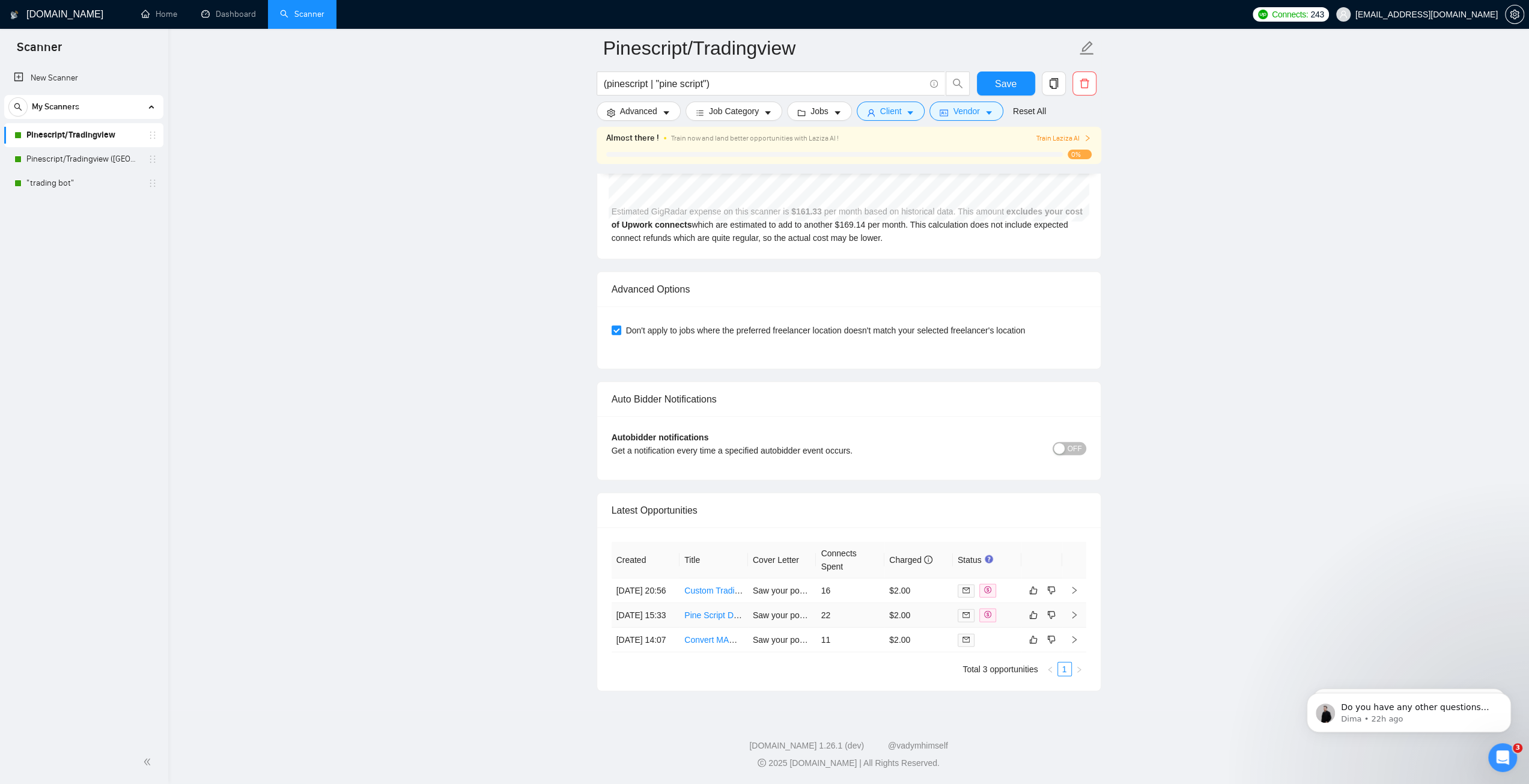
click at [722, 610] on link "Pine Script Developer Needed for ORB Indicator Adaptation" at bounding box center [795, 615] width 223 height 10
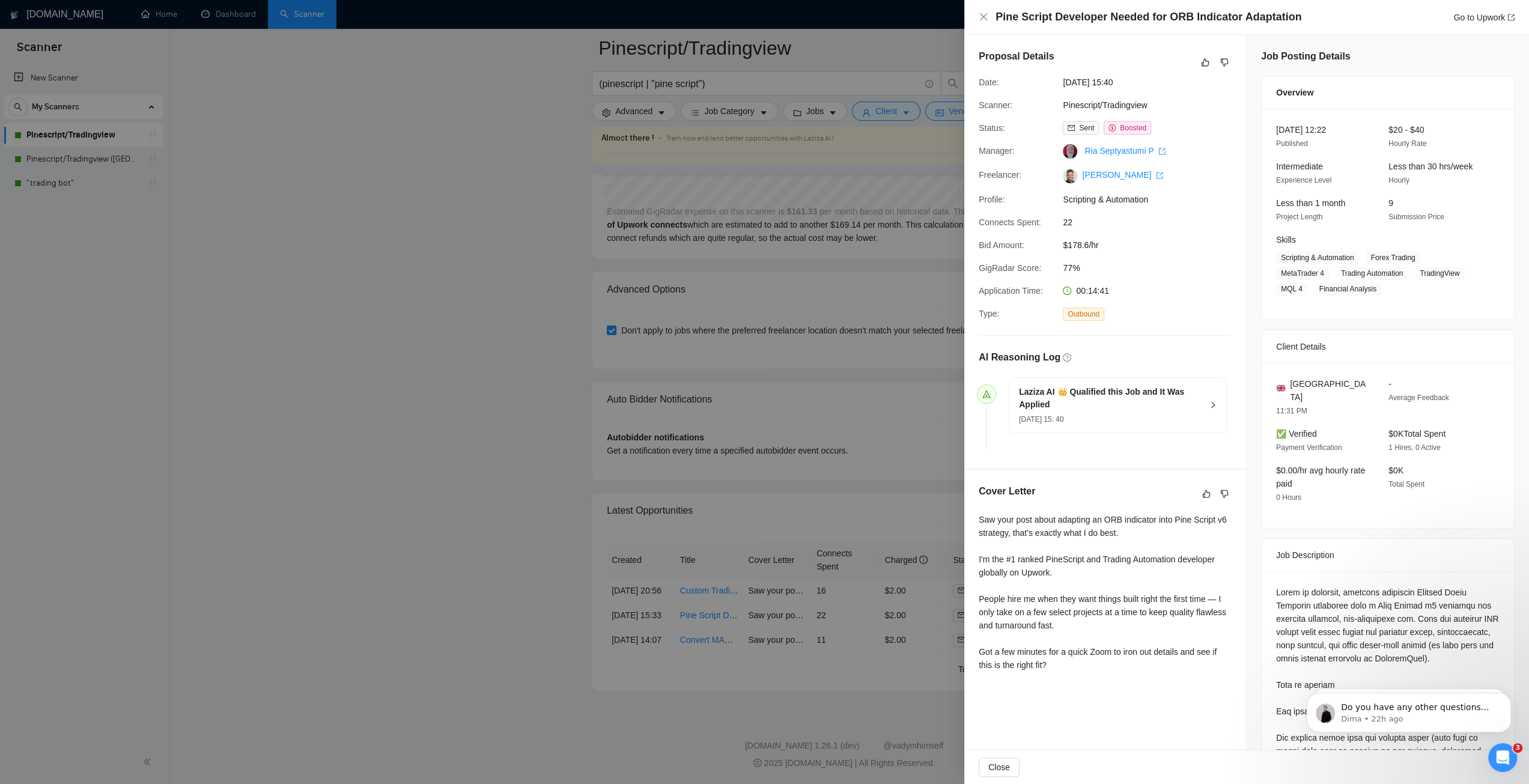
click at [826, 425] on div at bounding box center [764, 392] width 1529 height 784
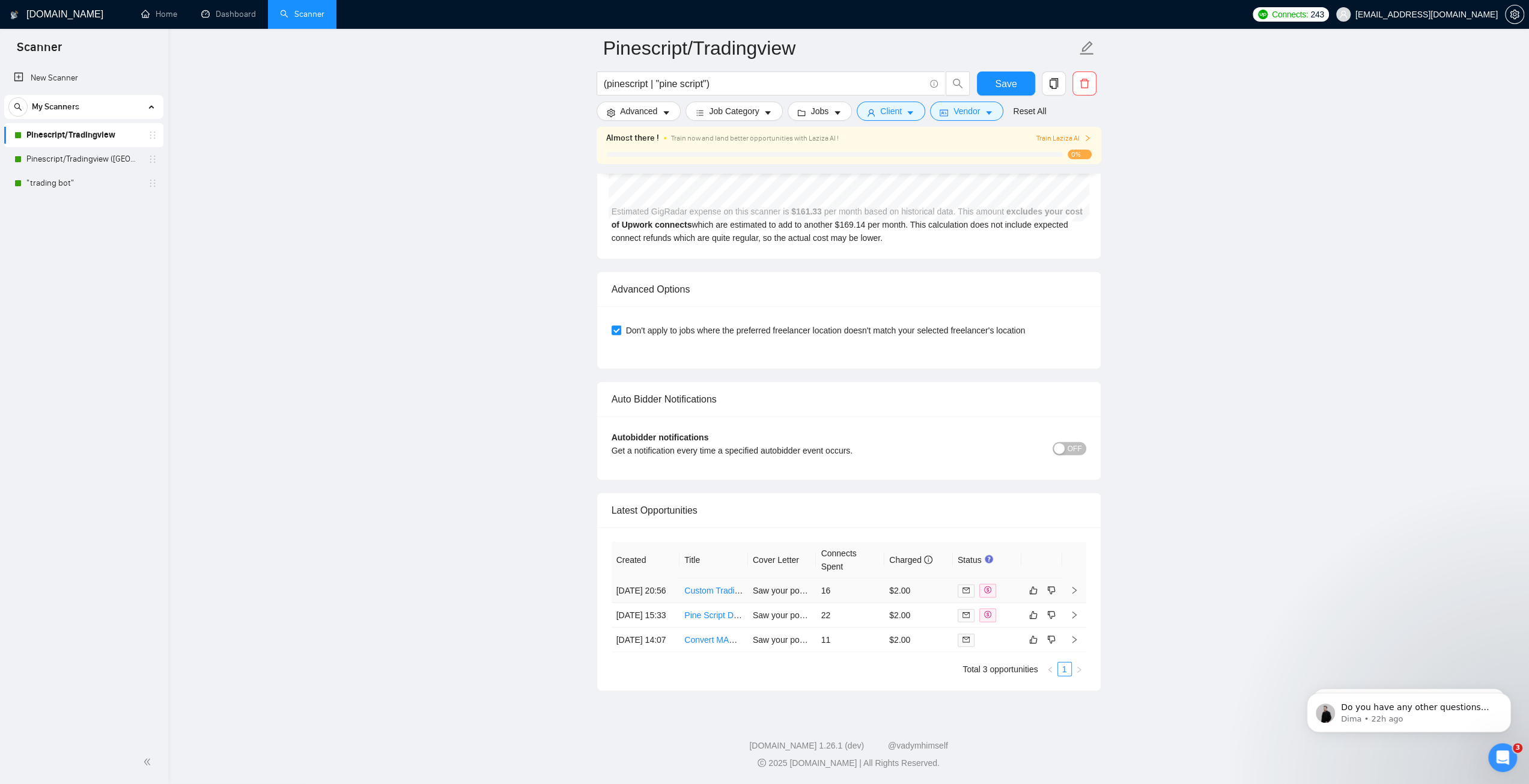
click at [722, 586] on link "Custom Trading Indicator Script Development in Pine Script v6" at bounding box center [800, 590] width 233 height 10
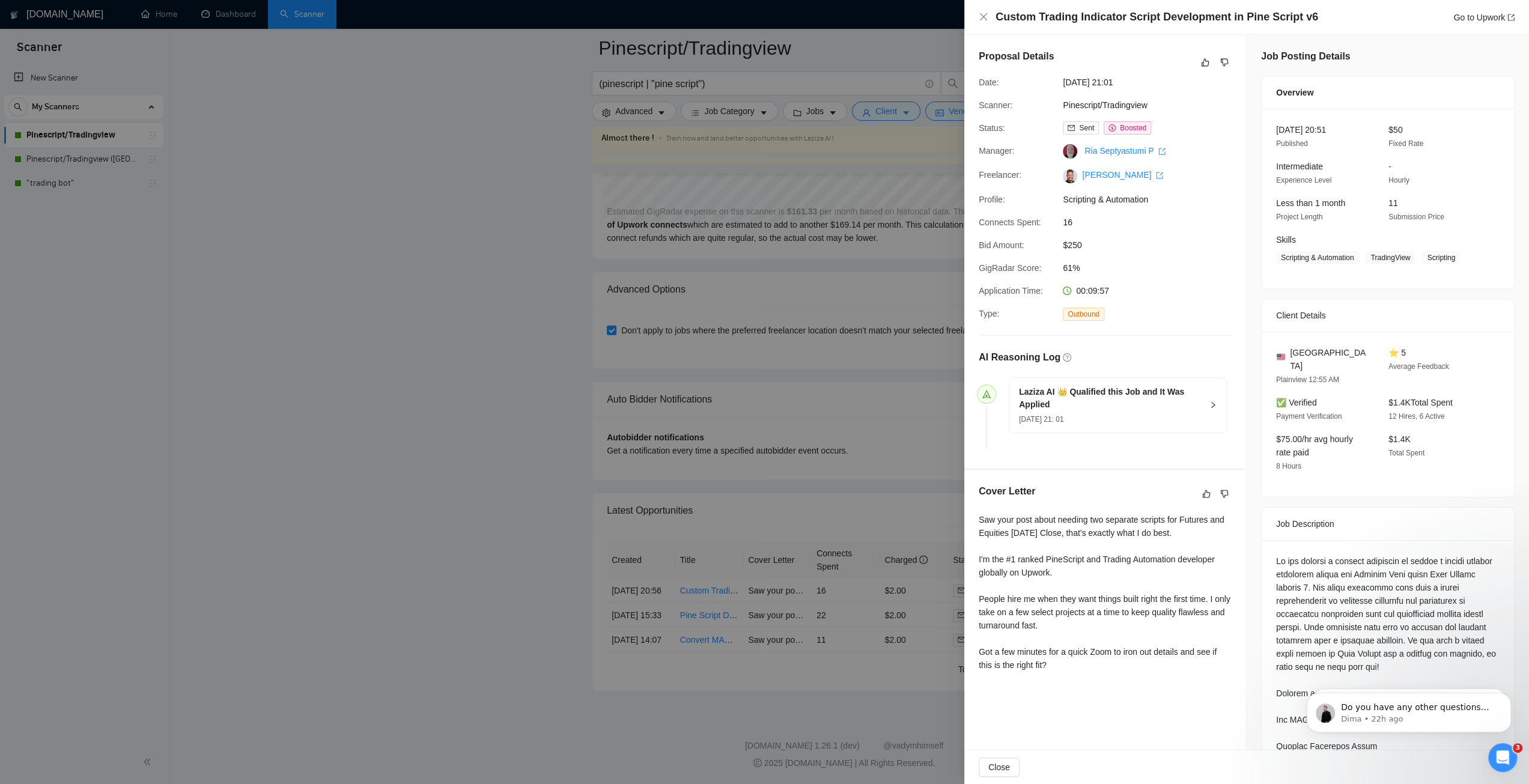
click at [846, 306] on div at bounding box center [764, 392] width 1529 height 784
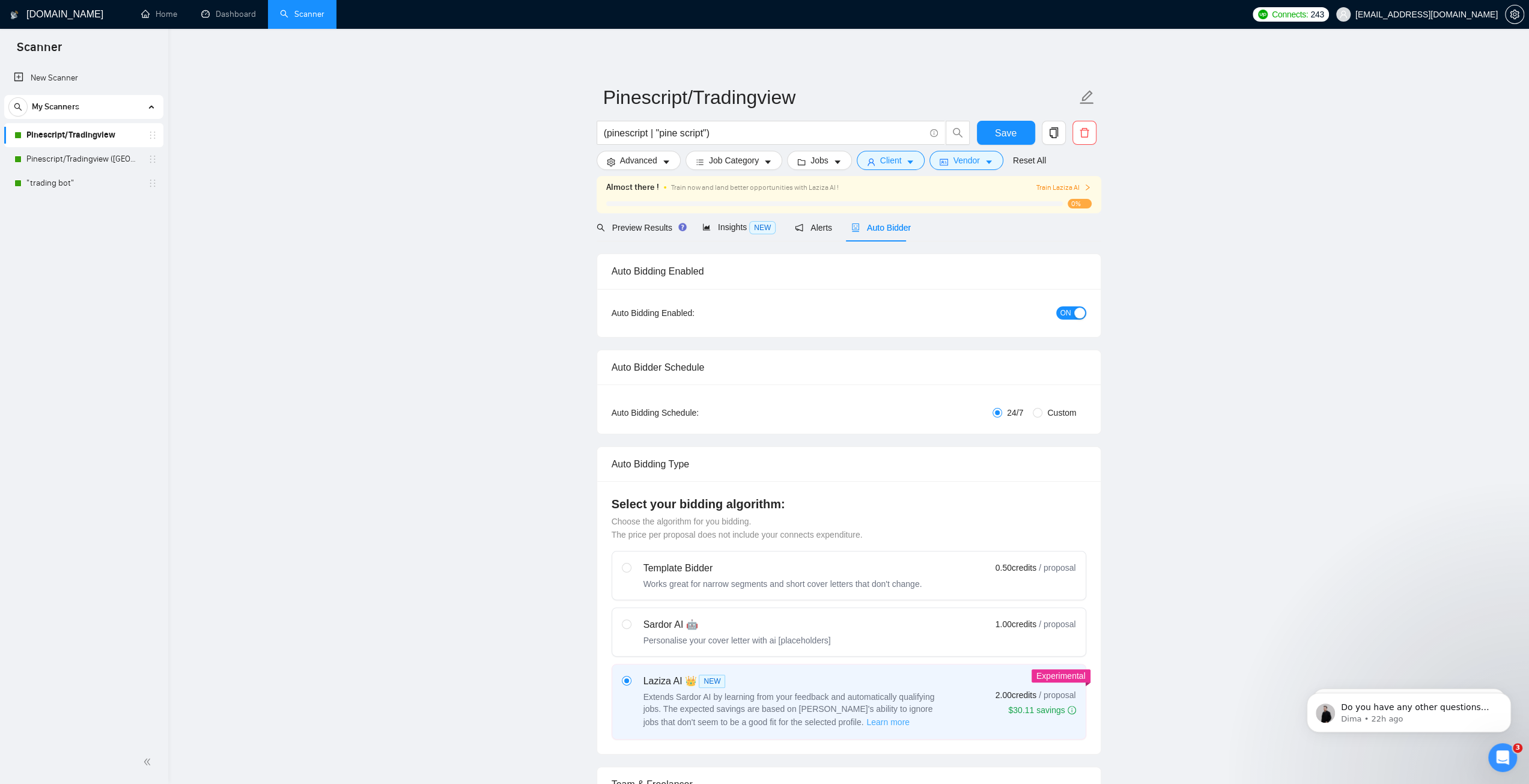
click at [867, 722] on span "Learn more" at bounding box center [888, 722] width 43 height 13
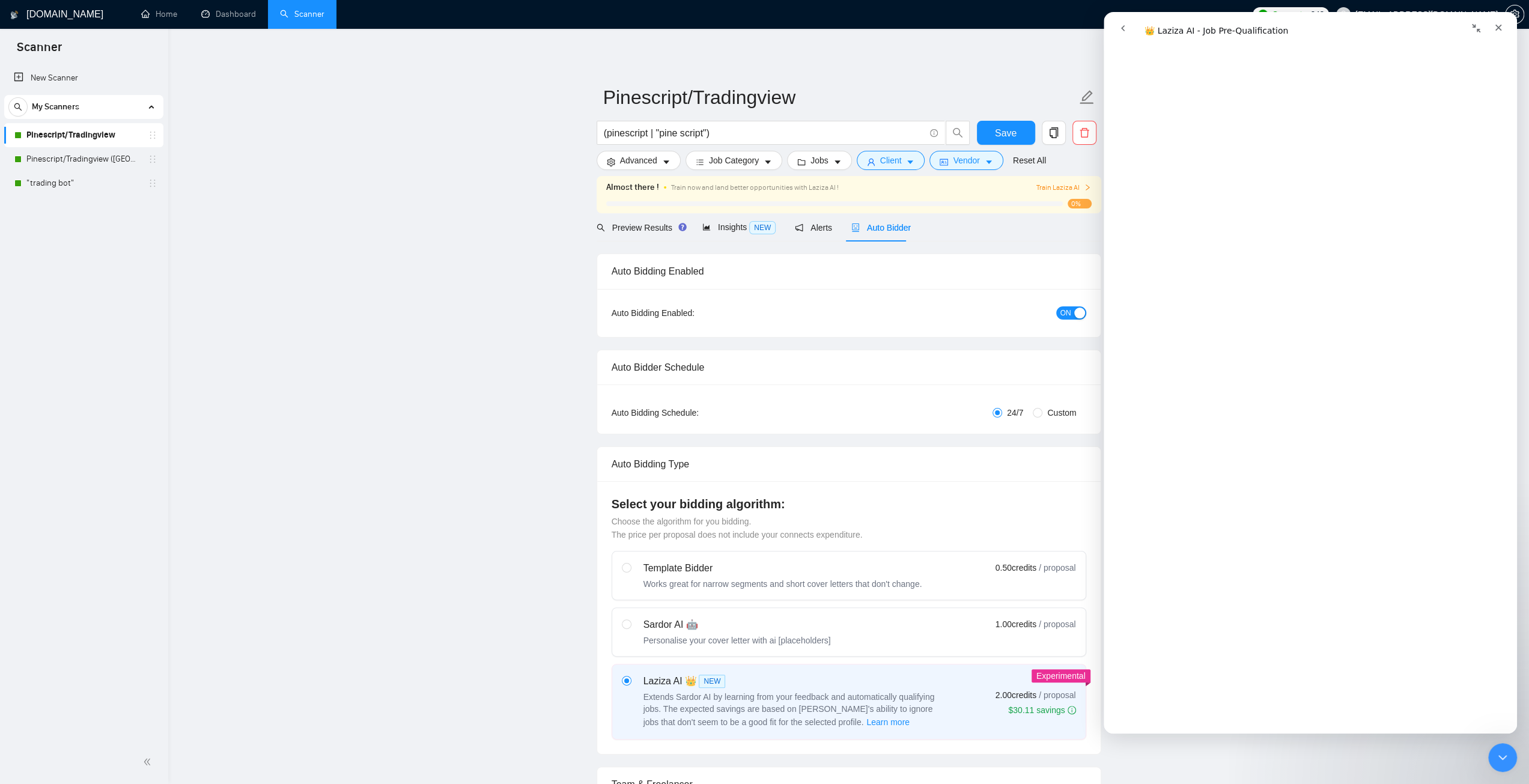
scroll to position [1982, 0]
click at [1496, 30] on icon "Close" at bounding box center [1499, 27] width 7 height 7
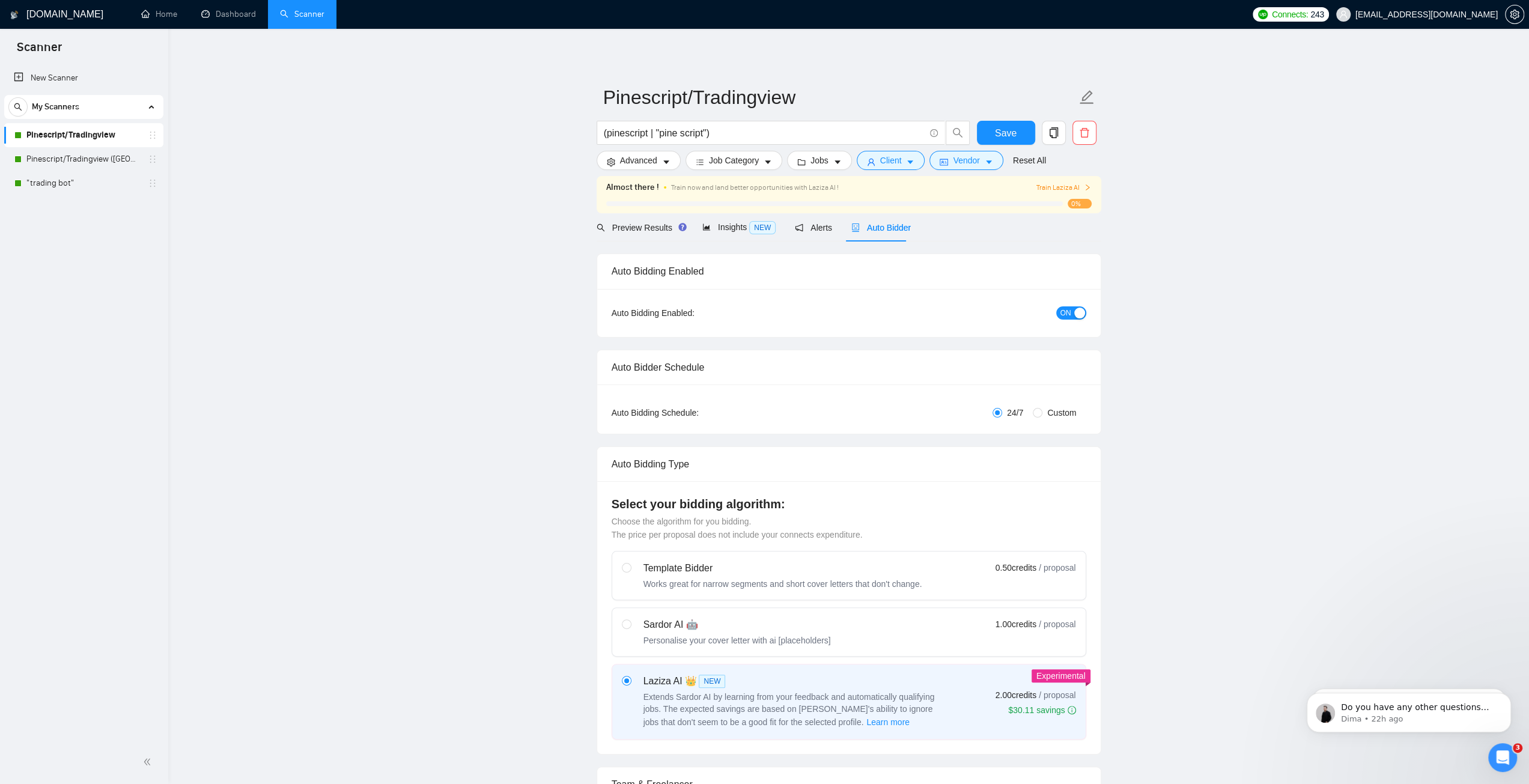
scroll to position [0, 0]
click at [90, 161] on link "Pinescript/Tradingview ([GEOGRAPHIC_DATA] Only)" at bounding box center [84, 159] width 114 height 24
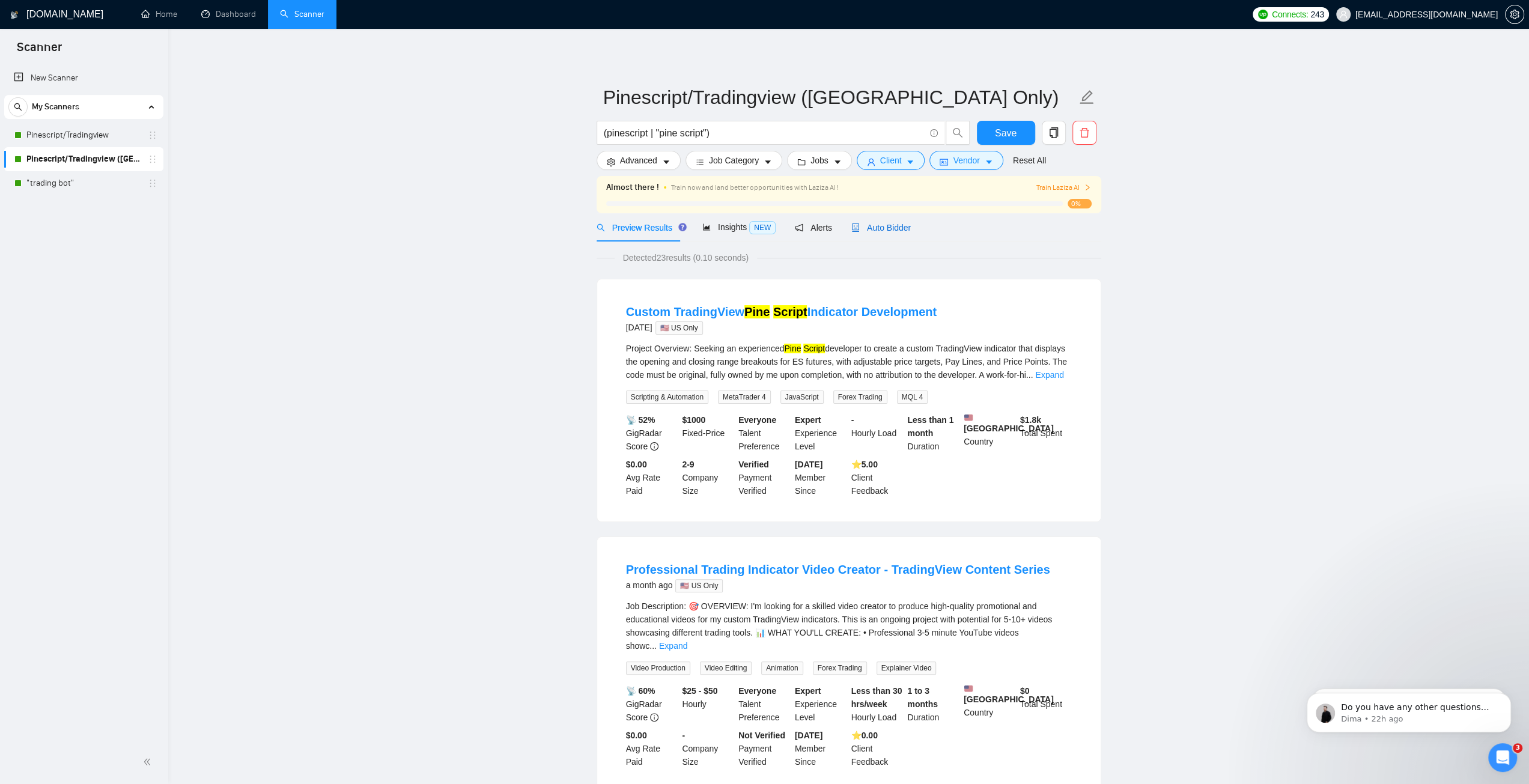
click at [895, 226] on span "Auto Bidder" at bounding box center [881, 227] width 59 height 10
